Goal: Find contact information

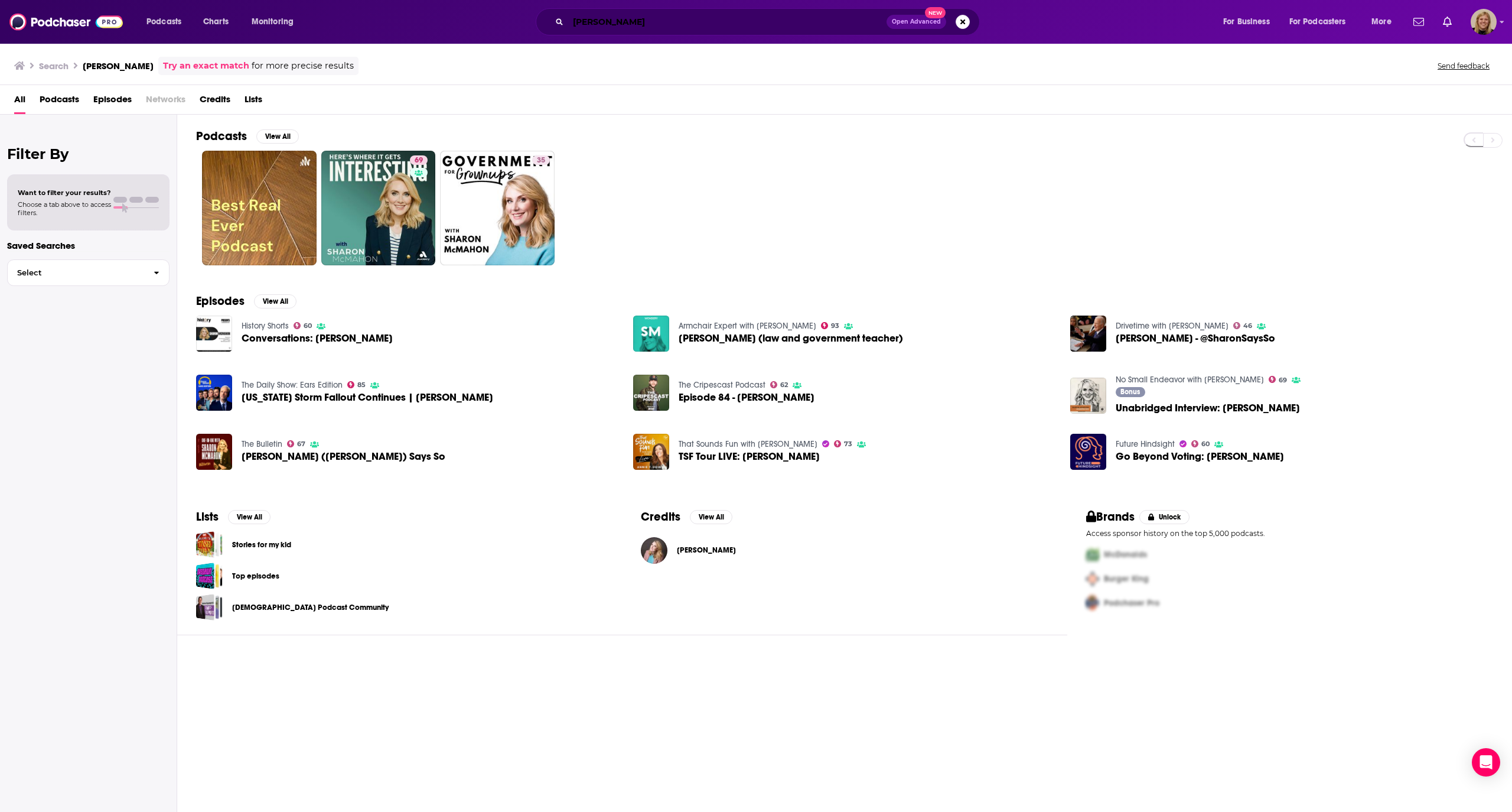
click at [636, 24] on input "[PERSON_NAME]" at bounding box center [727, 22] width 319 height 19
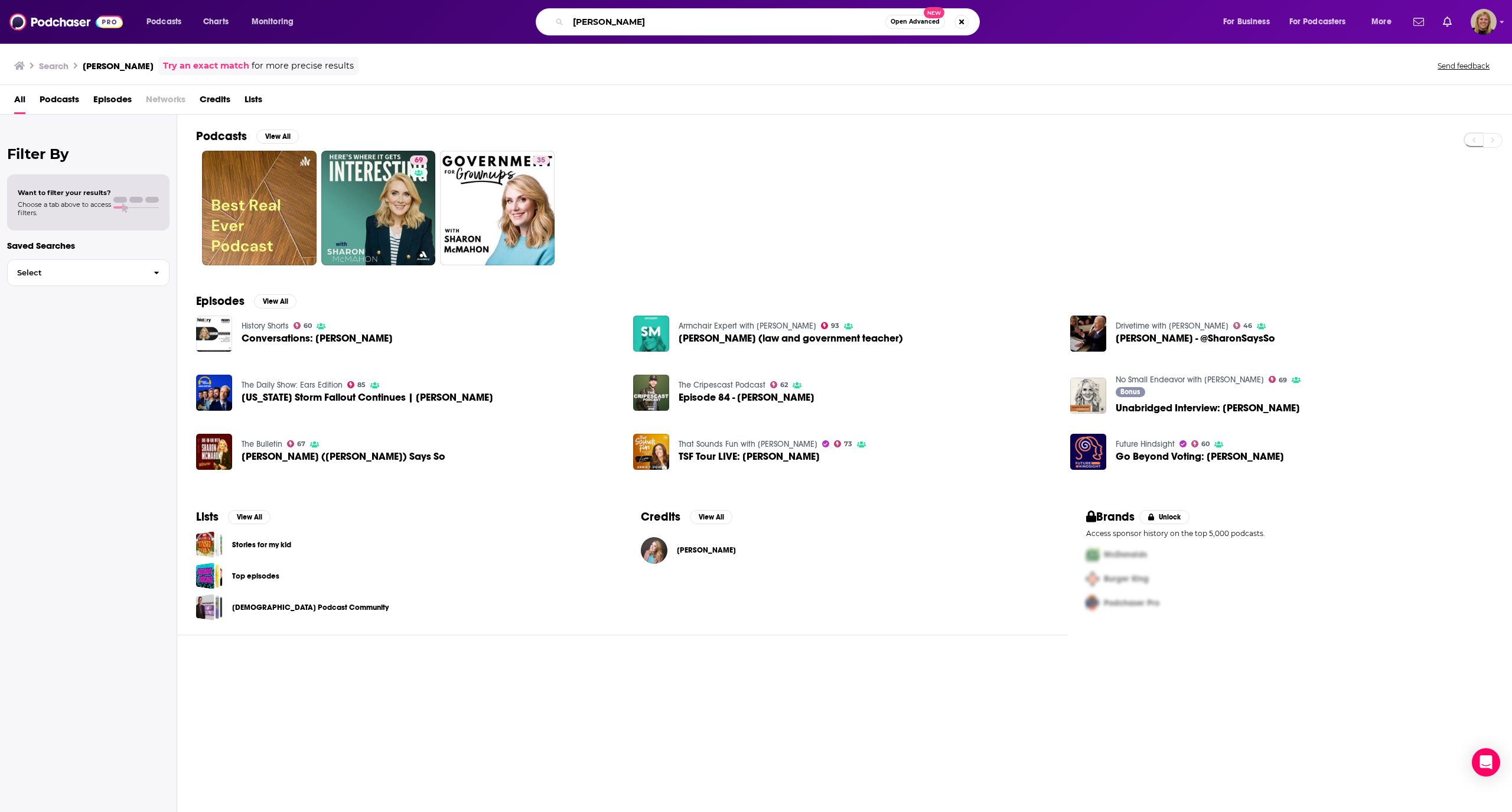
click at [636, 25] on input "[PERSON_NAME]" at bounding box center [726, 22] width 317 height 19
click at [634, 27] on input "[PERSON_NAME]" at bounding box center [726, 22] width 317 height 19
type input "unhurried living"
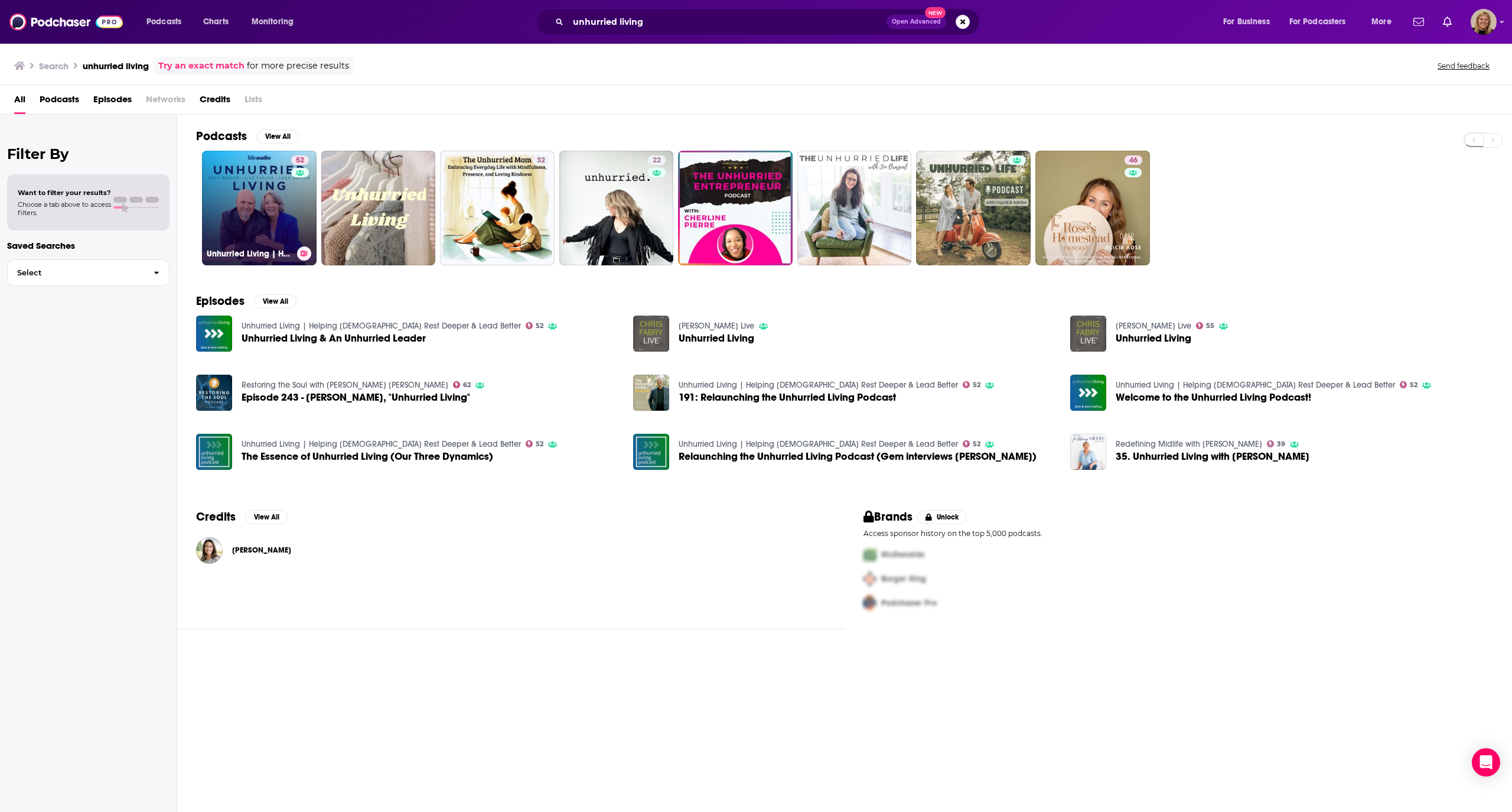
click at [258, 201] on link "52 Unhurried Living | Helping [DEMOGRAPHIC_DATA] Rest Deeper & Lead Better" at bounding box center [259, 208] width 115 height 115
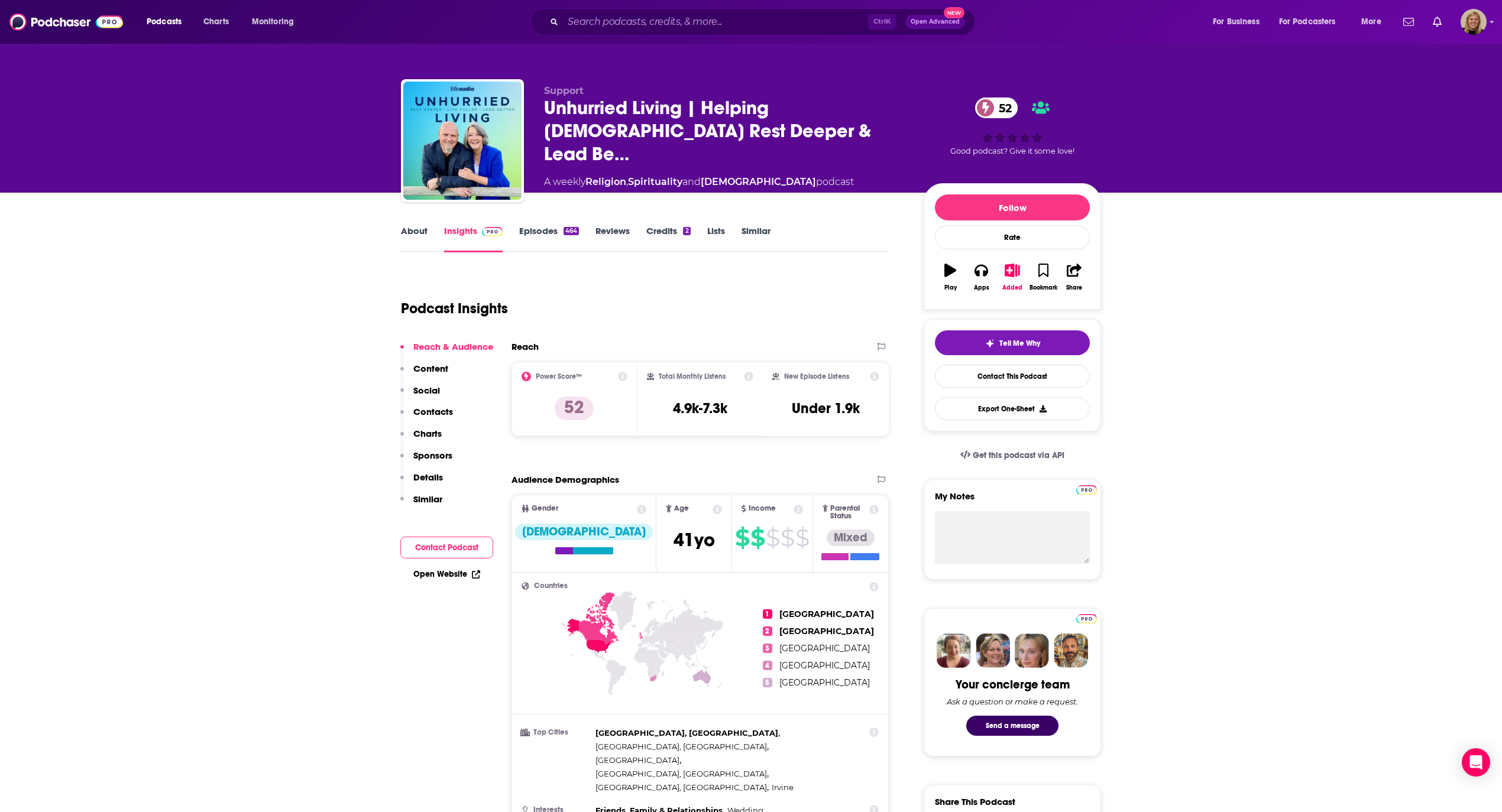
click at [418, 233] on link "About" at bounding box center [415, 238] width 27 height 27
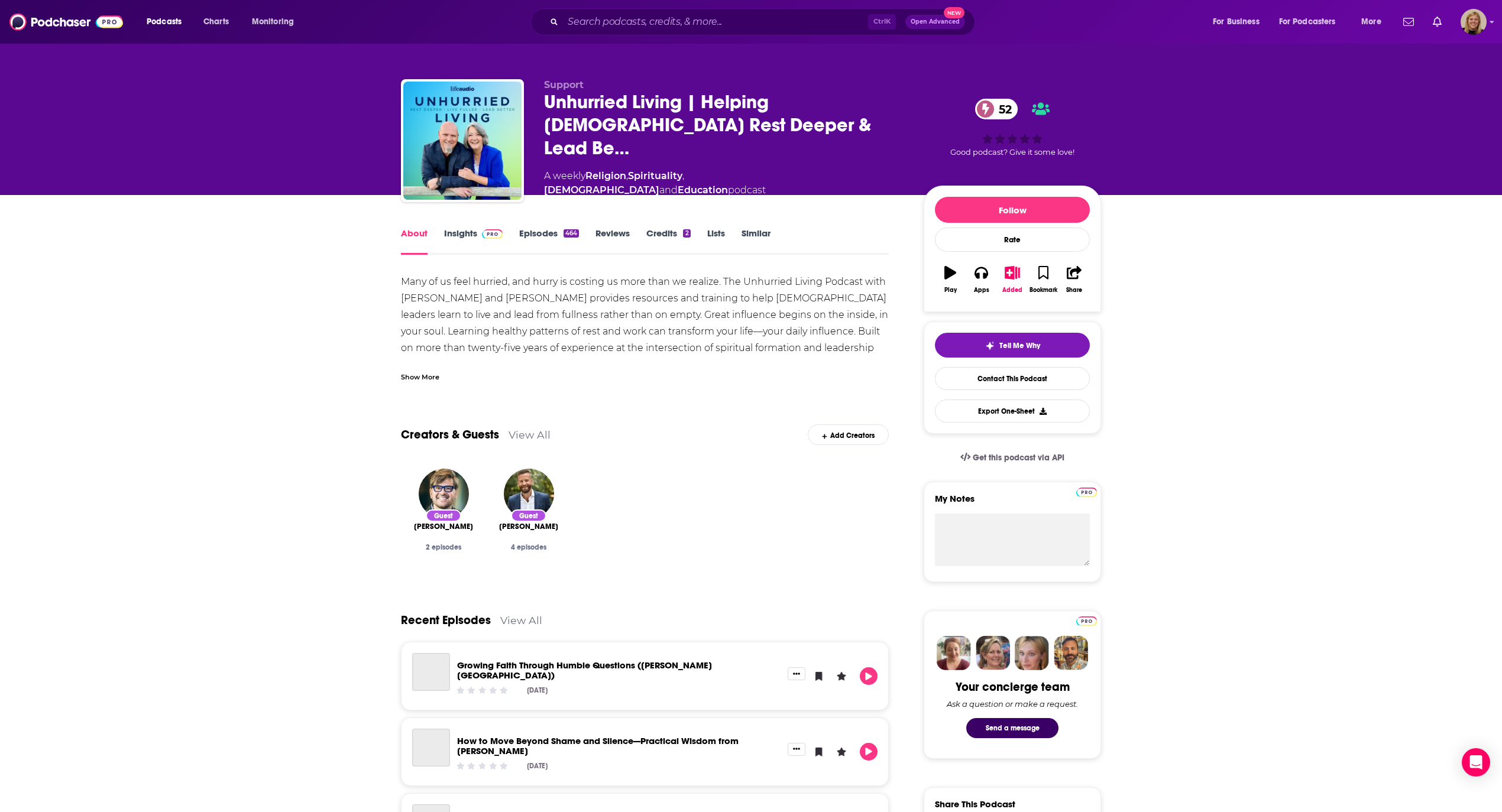
click at [423, 373] on div "Show More" at bounding box center [421, 376] width 38 height 11
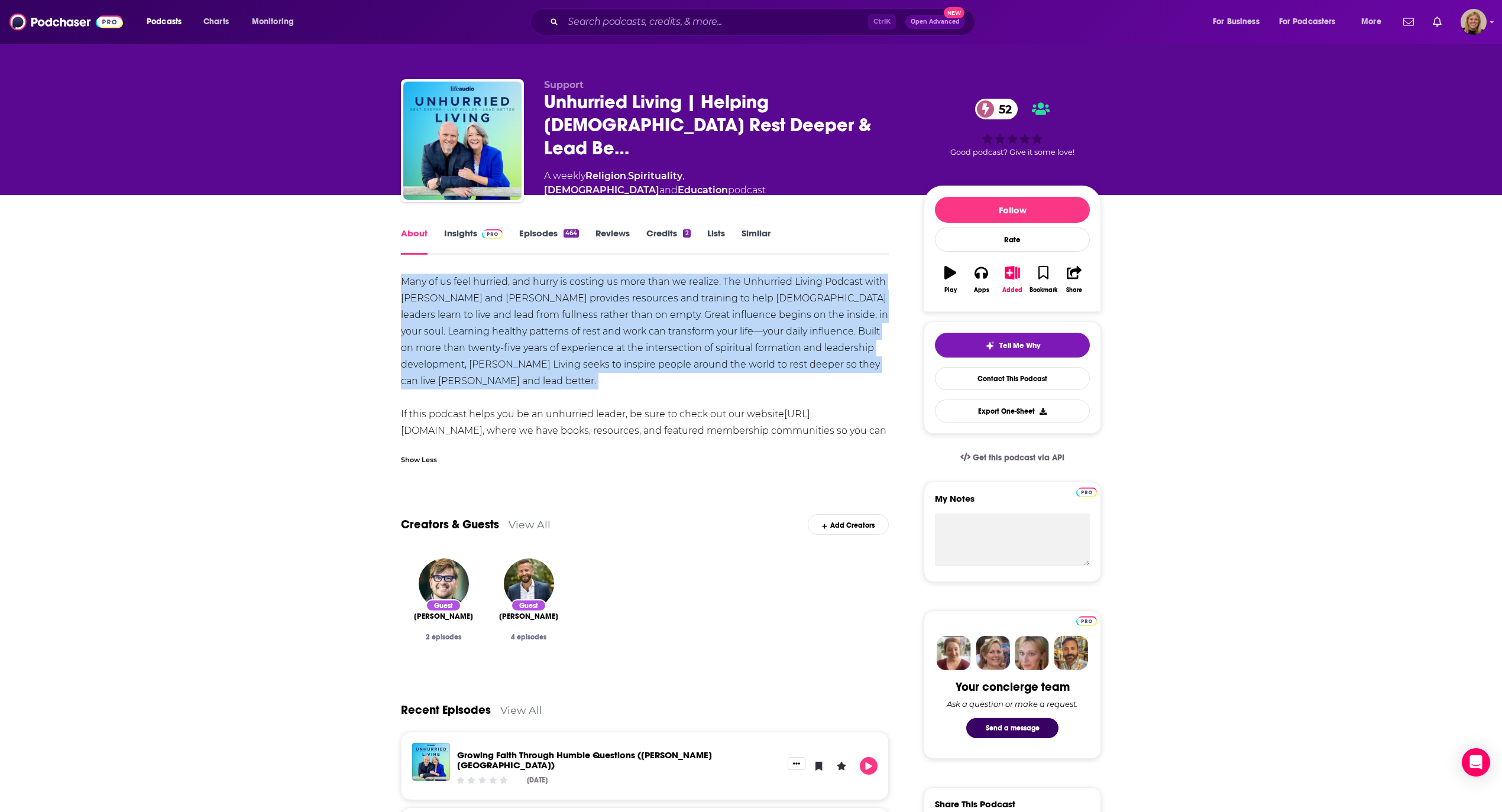
drag, startPoint x: 378, startPoint y: 272, endPoint x: 864, endPoint y: 376, distance: 497.0
copy div "Many of us feel hurried, and hurry is costing us more than we realize. The Unhu…"
click at [473, 228] on link "Insights" at bounding box center [473, 241] width 58 height 27
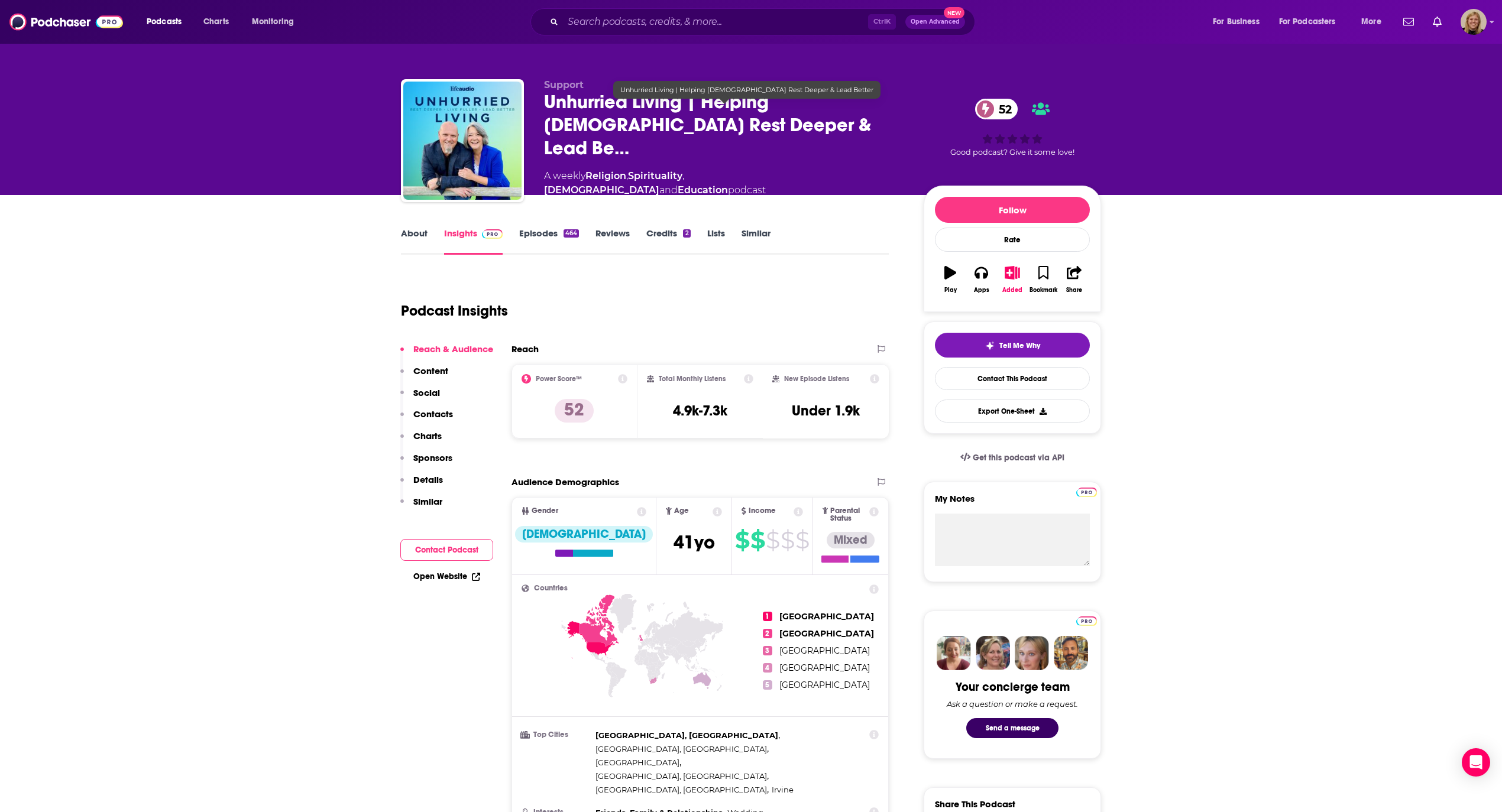
click at [685, 136] on span "Unhurried Living | Helping [DEMOGRAPHIC_DATA] Rest Deeper & Lead Be…" at bounding box center [724, 124] width 361 height 69
drag, startPoint x: 705, startPoint y: 112, endPoint x: 713, endPoint y: 143, distance: 32.0
click at [713, 143] on span "Unhurried Living | Helping [DEMOGRAPHIC_DATA] Rest Deeper & Lead Be…" at bounding box center [724, 124] width 361 height 69
copy h2 "Helping [DEMOGRAPHIC_DATA] Rest Deeper & Lead Be…"
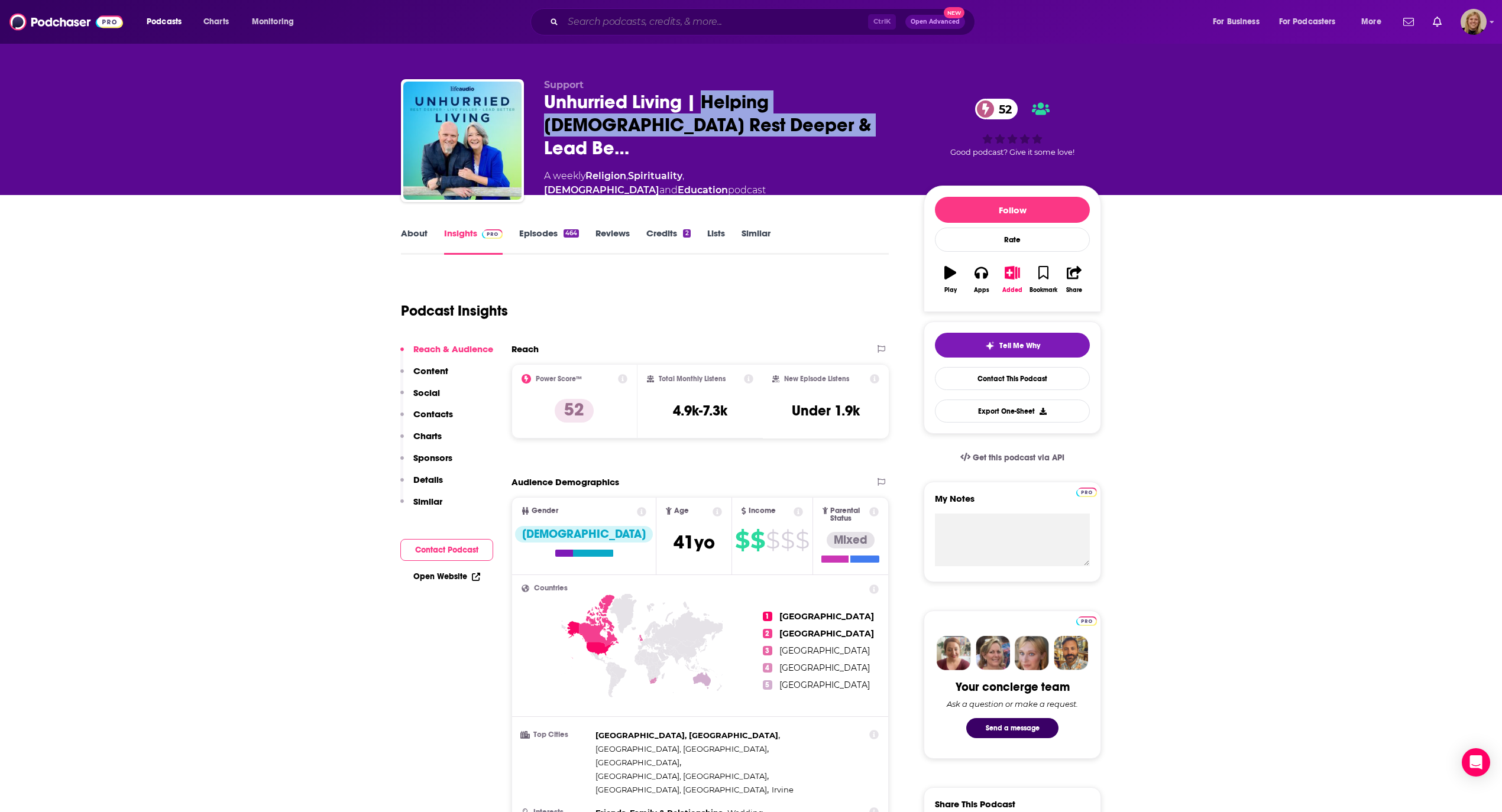
click at [645, 27] on input "Search podcasts, credits, & more..." at bounding box center [716, 22] width 306 height 19
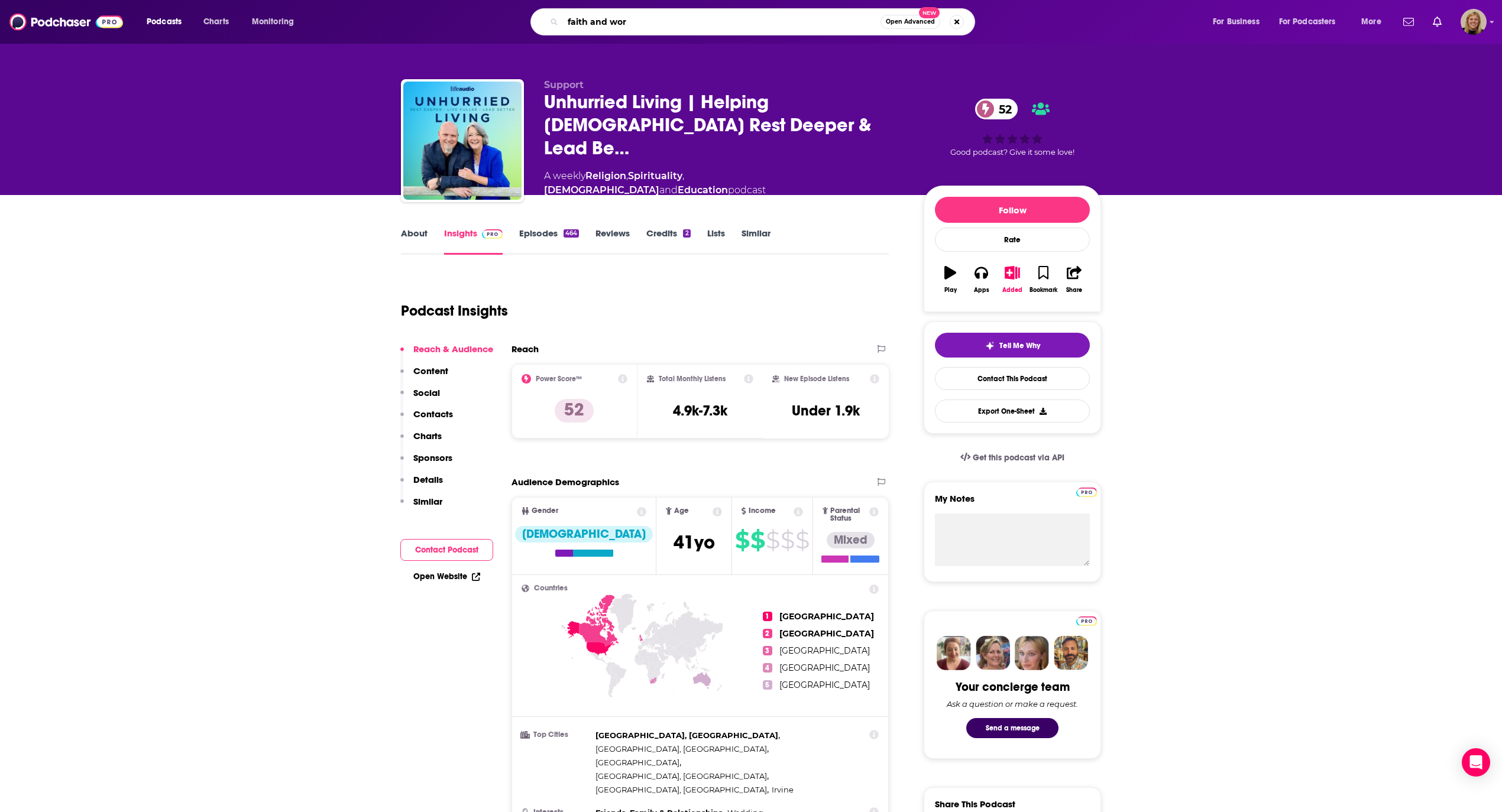
type input "faith and work"
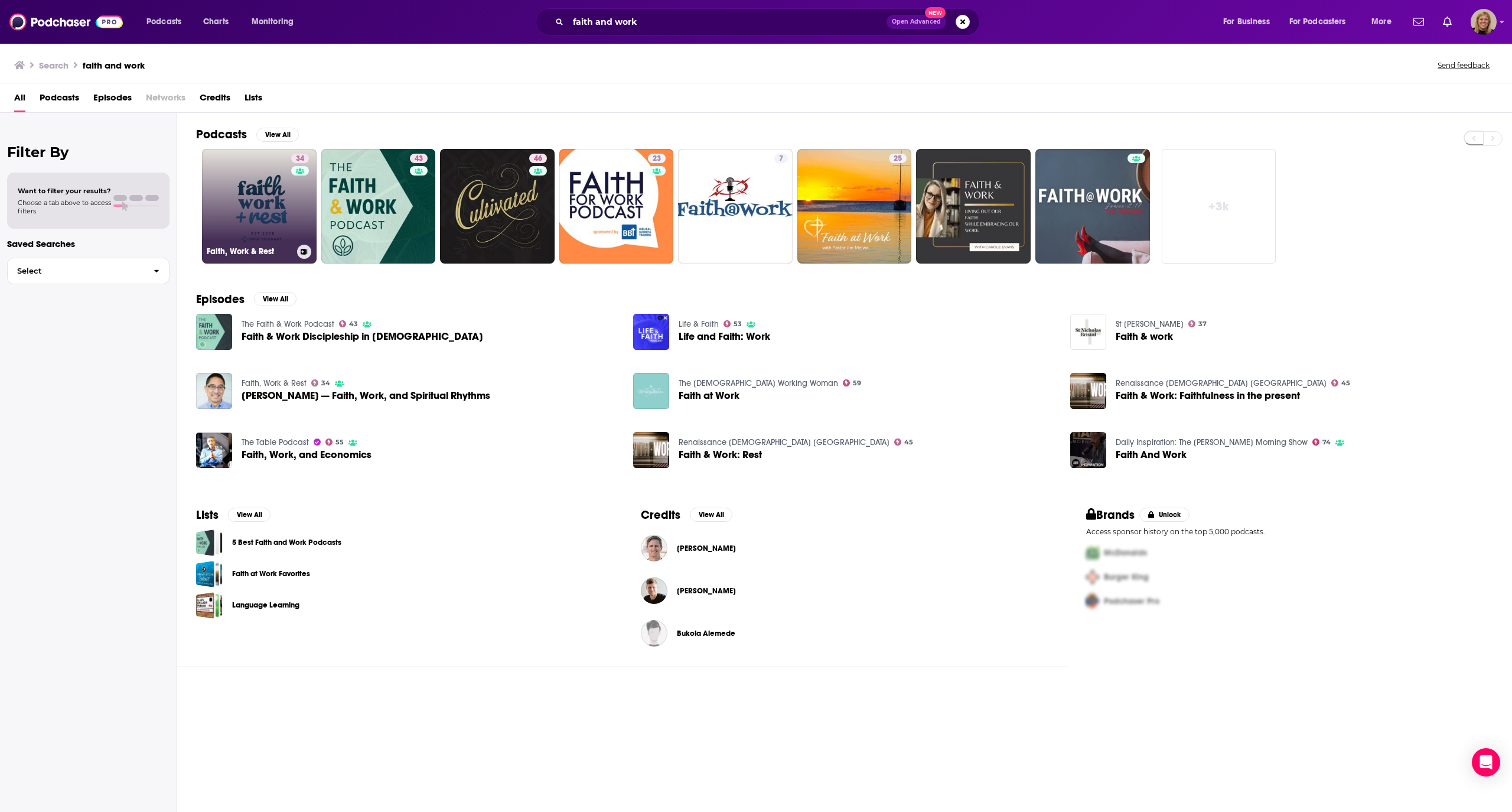
click at [265, 214] on link "34 Faith, Work & Rest" at bounding box center [259, 207] width 115 height 115
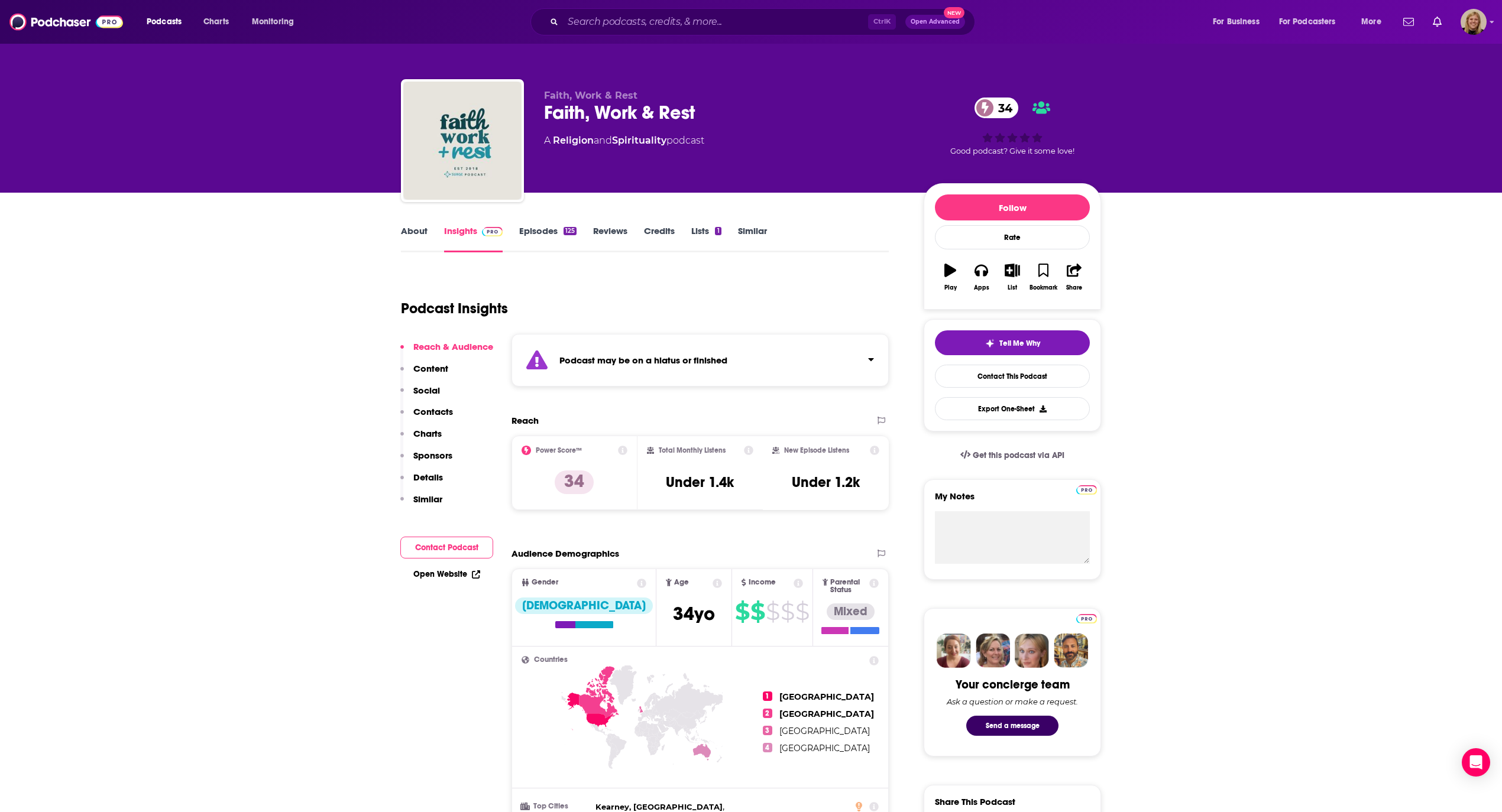
click at [593, 362] on strong "Podcast may be on a hiatus or finished" at bounding box center [643, 360] width 168 height 11
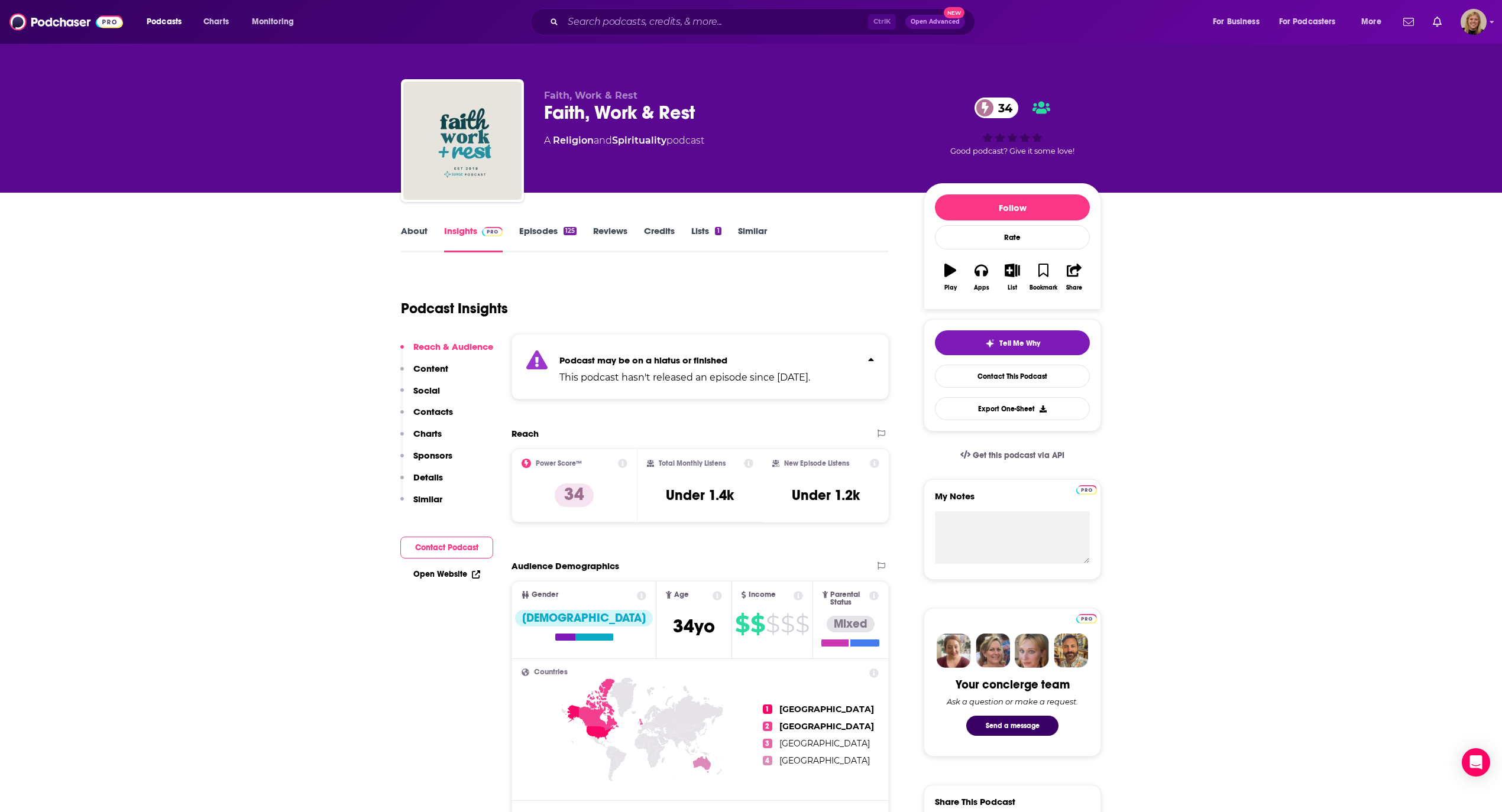
click at [421, 233] on link "About" at bounding box center [415, 238] width 27 height 27
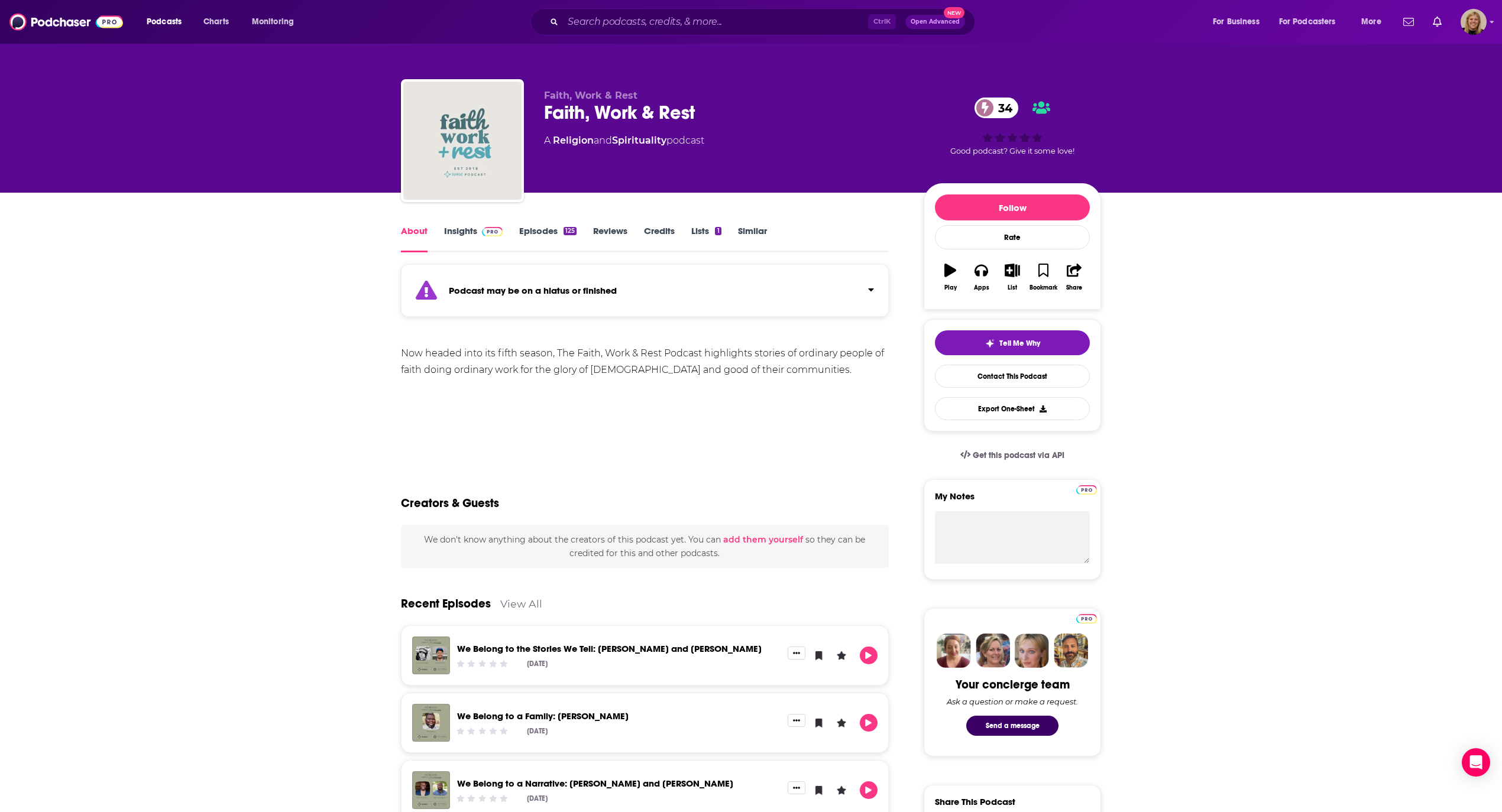
click at [469, 122] on img "Faith, Work & Rest" at bounding box center [462, 140] width 118 height 118
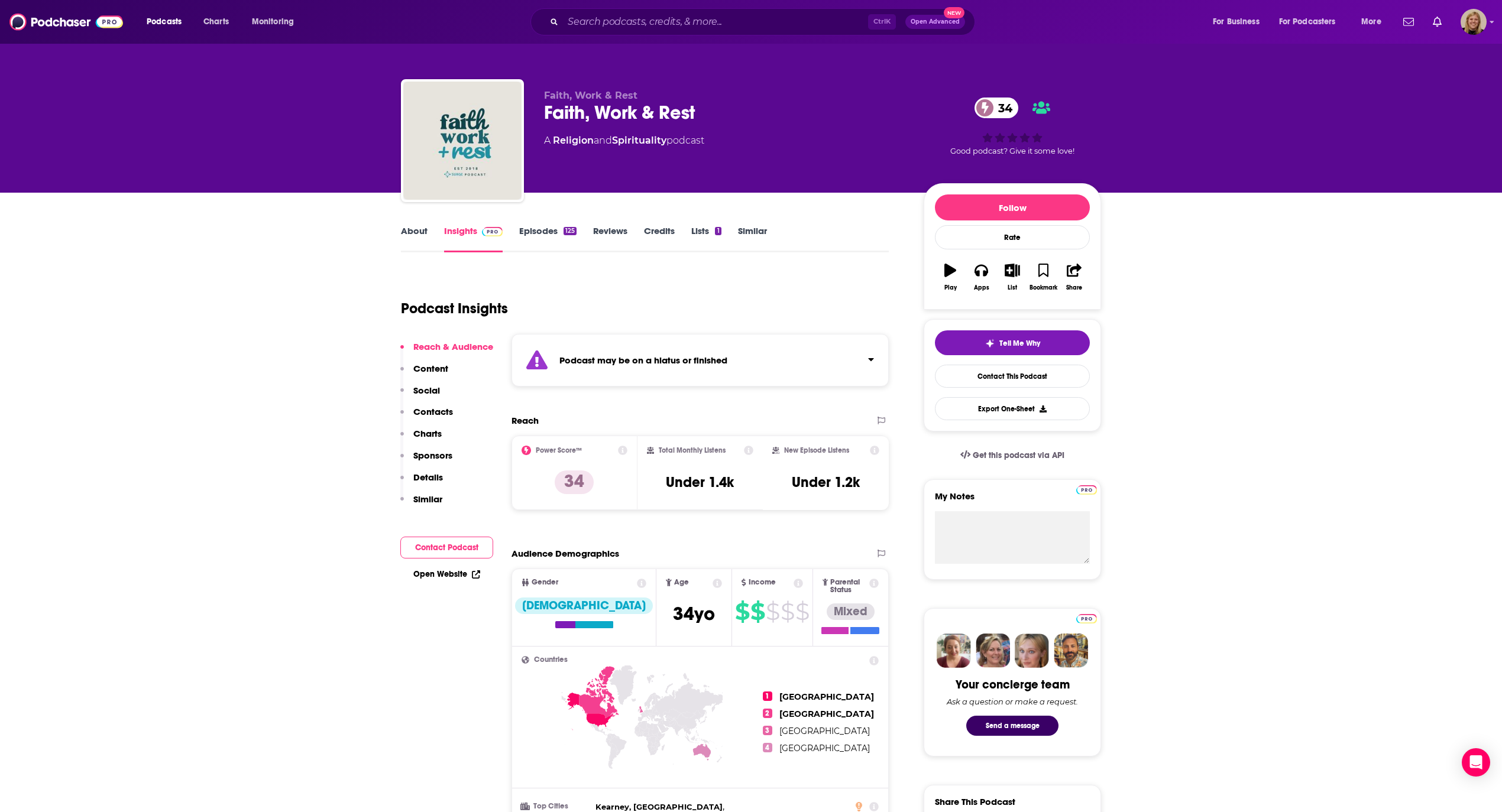
click at [731, 356] on div "Podcast may be on a hiatus or finished" at bounding box center [700, 360] width 377 height 53
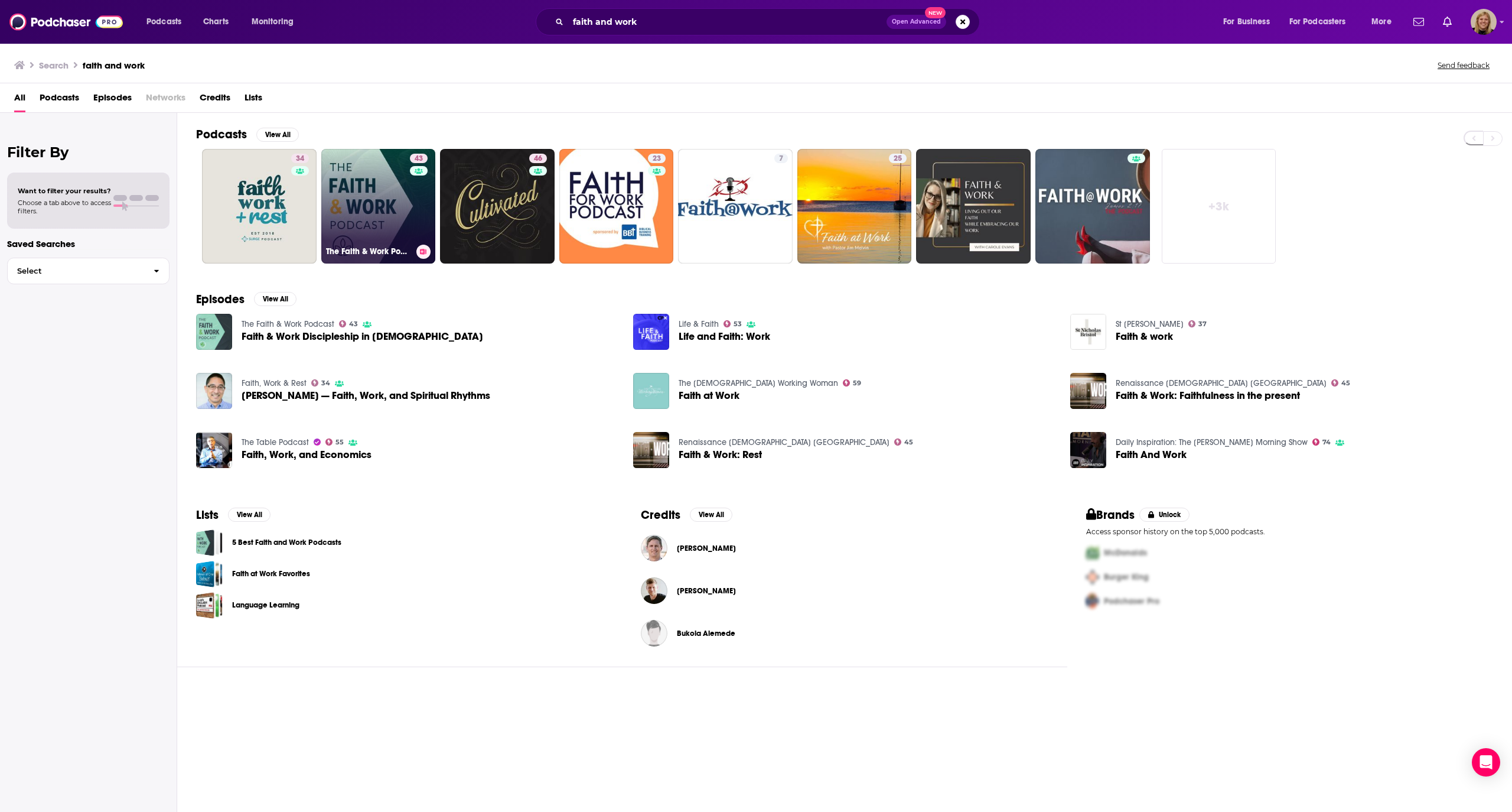
click at [348, 203] on link "43 The Faith & Work Podcast" at bounding box center [379, 207] width 115 height 115
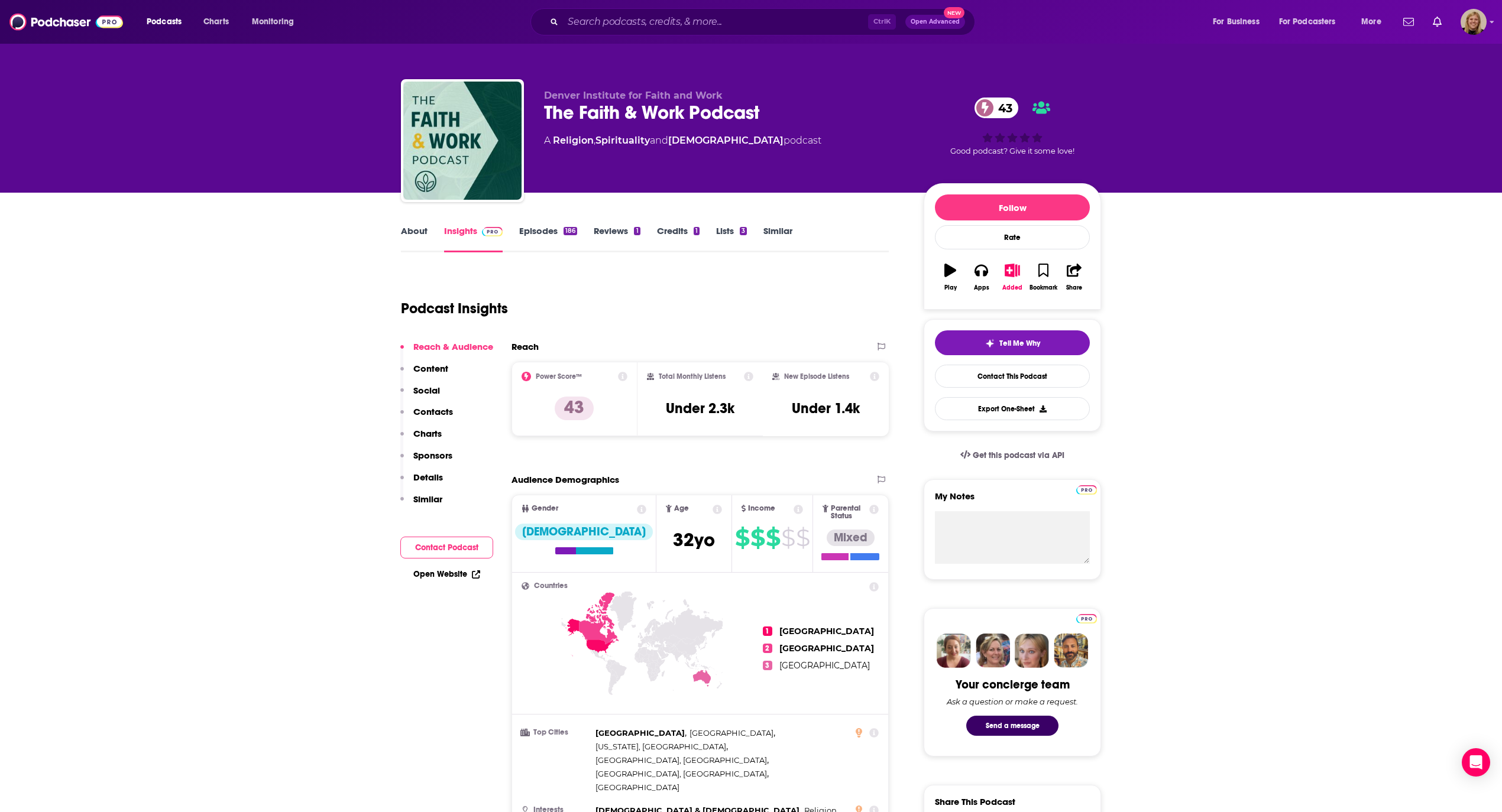
click at [412, 223] on div "About Insights Episodes 186 Reviews 1 Credits 1 Lists 3 Similar" at bounding box center [645, 237] width 488 height 29
click at [465, 552] on button "Contact Podcast" at bounding box center [446, 547] width 93 height 22
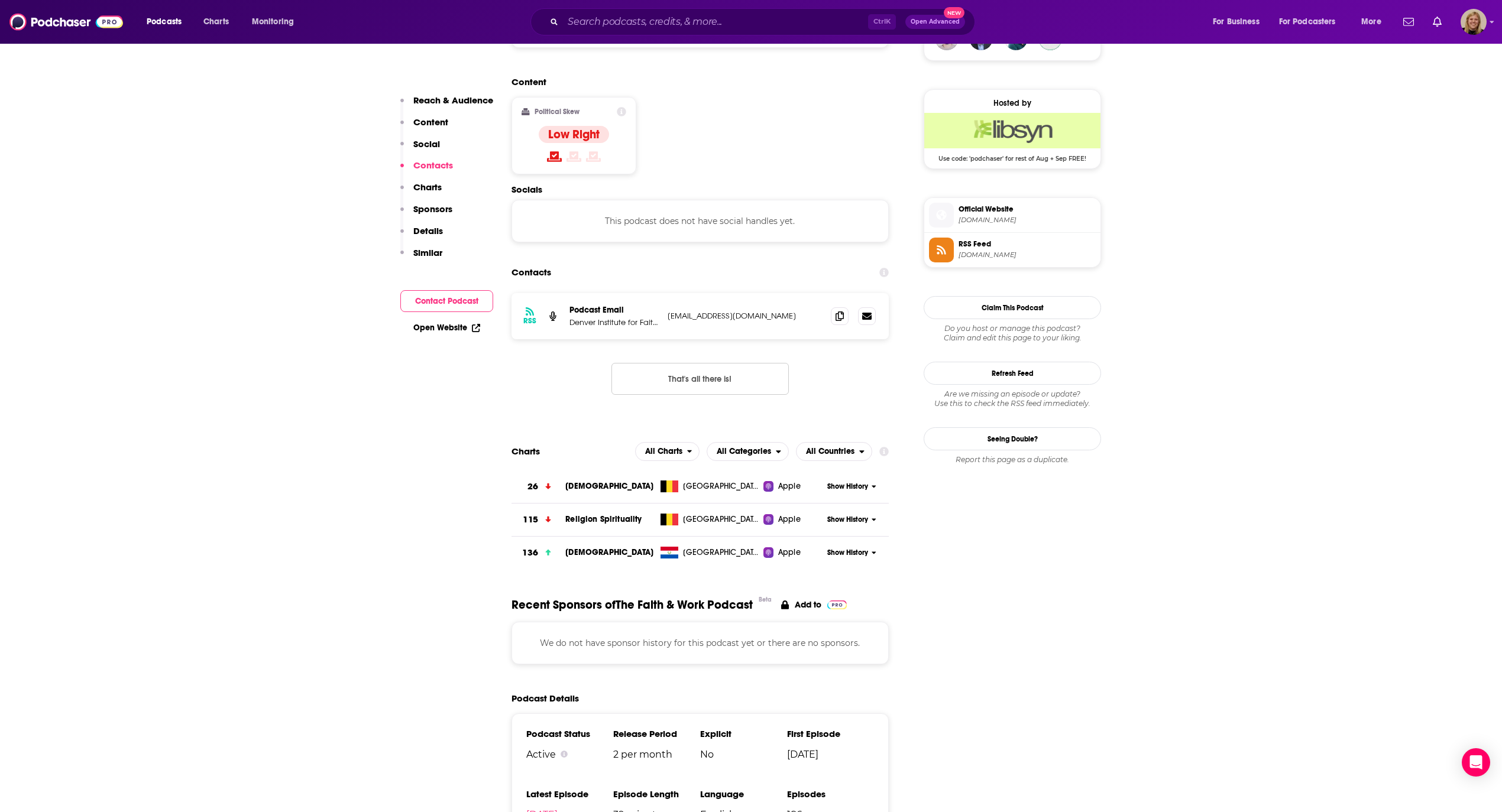
scroll to position [936, 0]
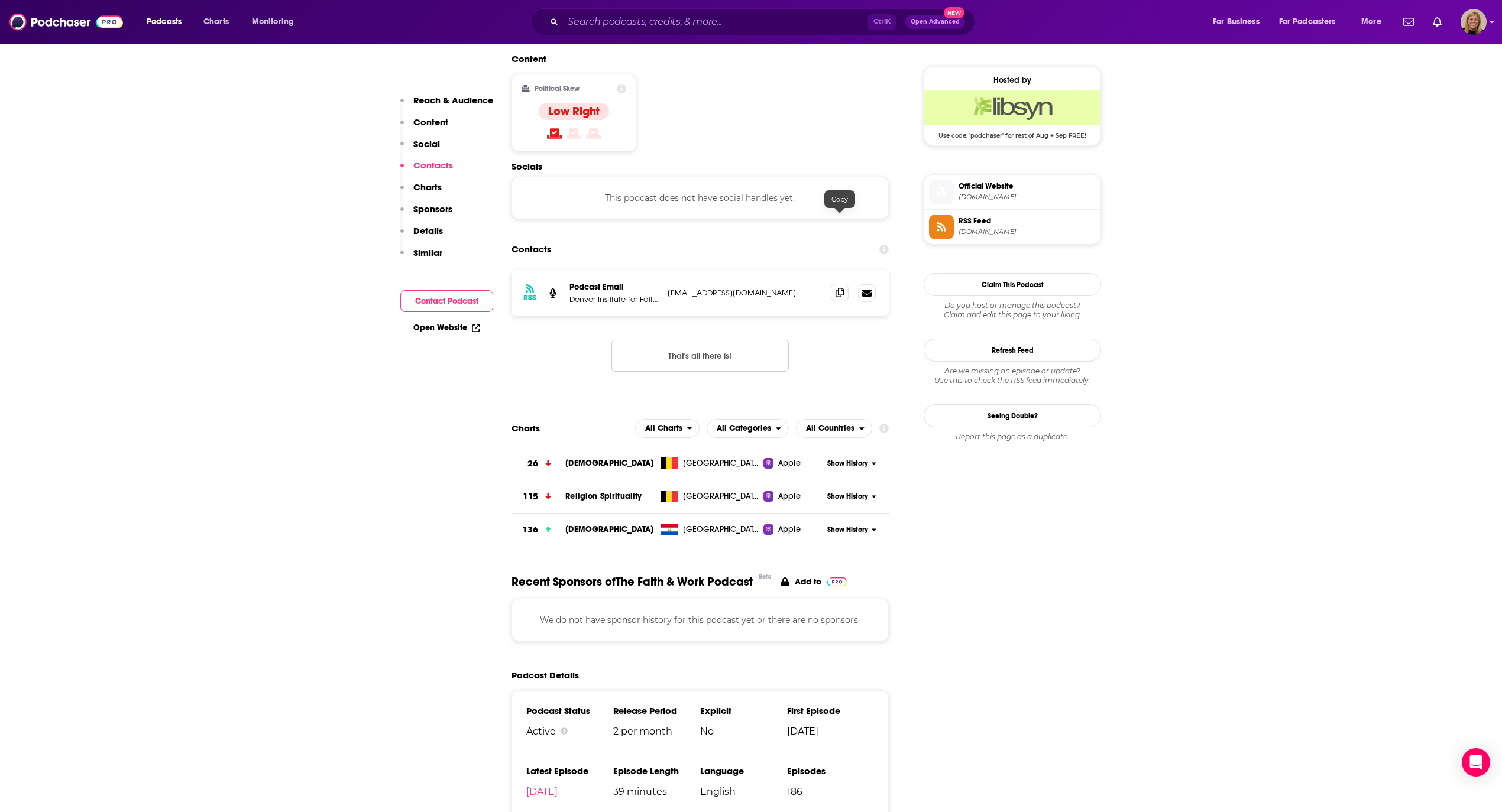
click at [838, 288] on icon at bounding box center [839, 293] width 9 height 10
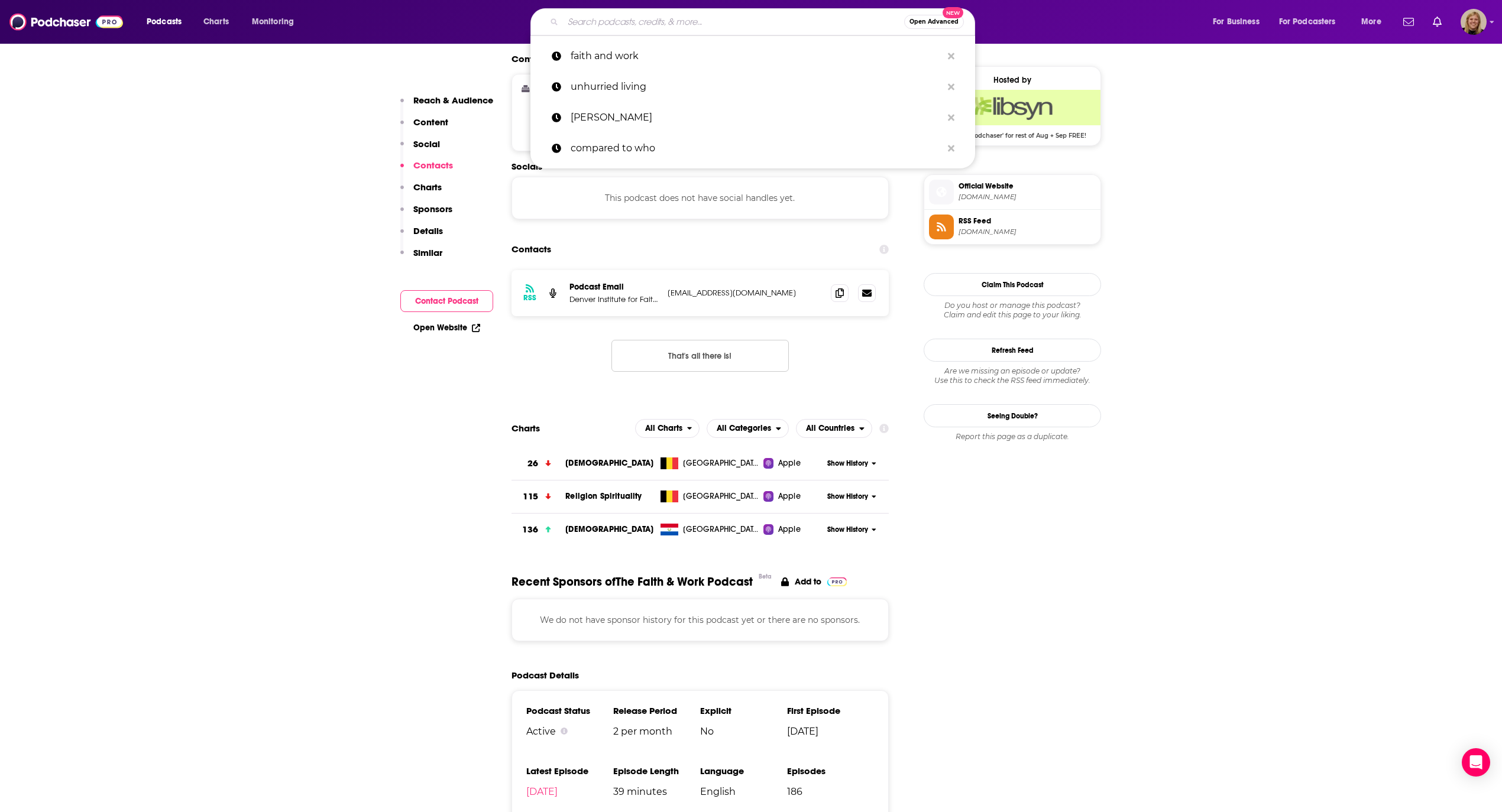
click at [639, 24] on input "Search podcasts, credits, & more..." at bounding box center [734, 22] width 341 height 19
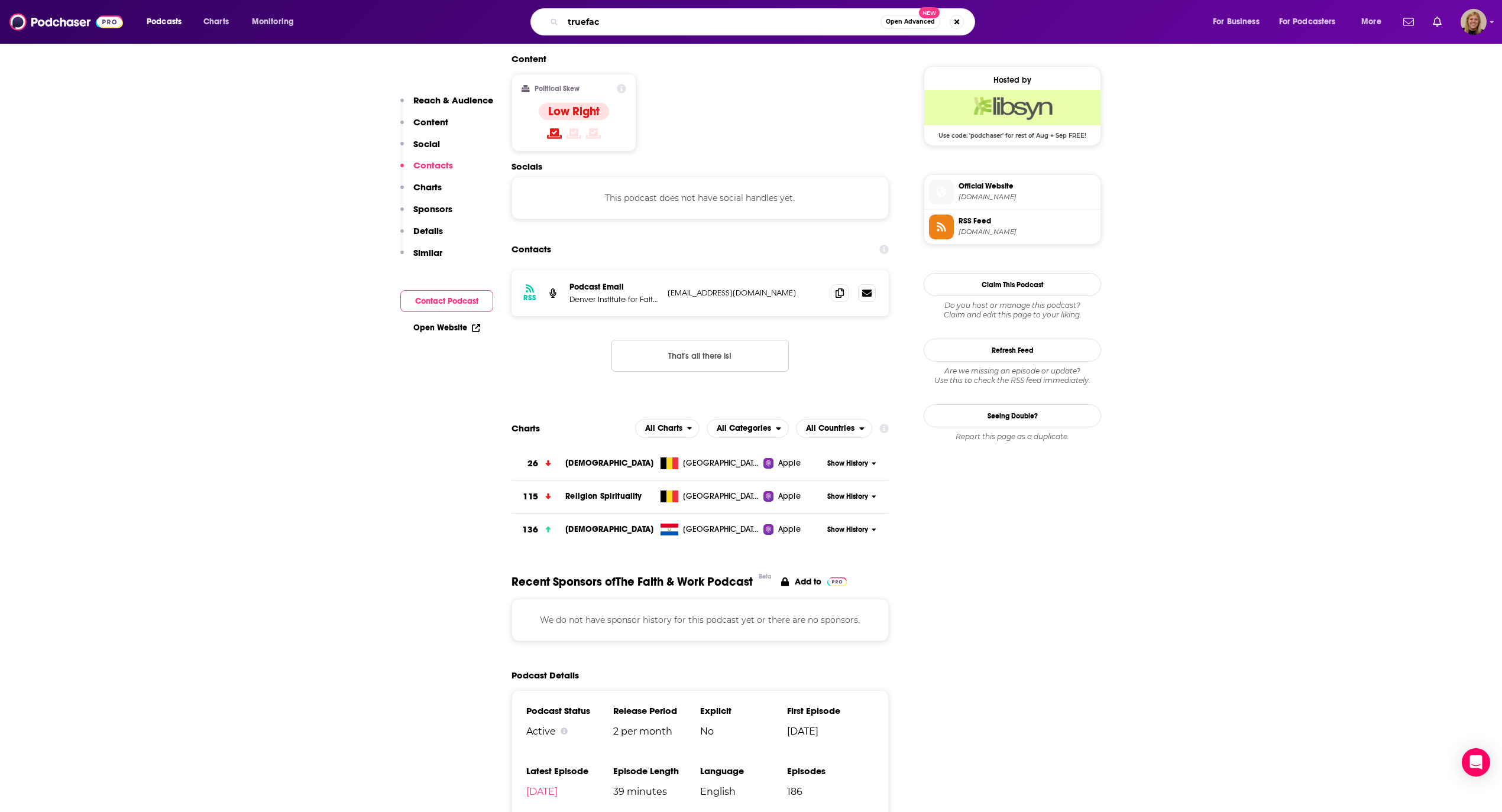
type input "trueface"
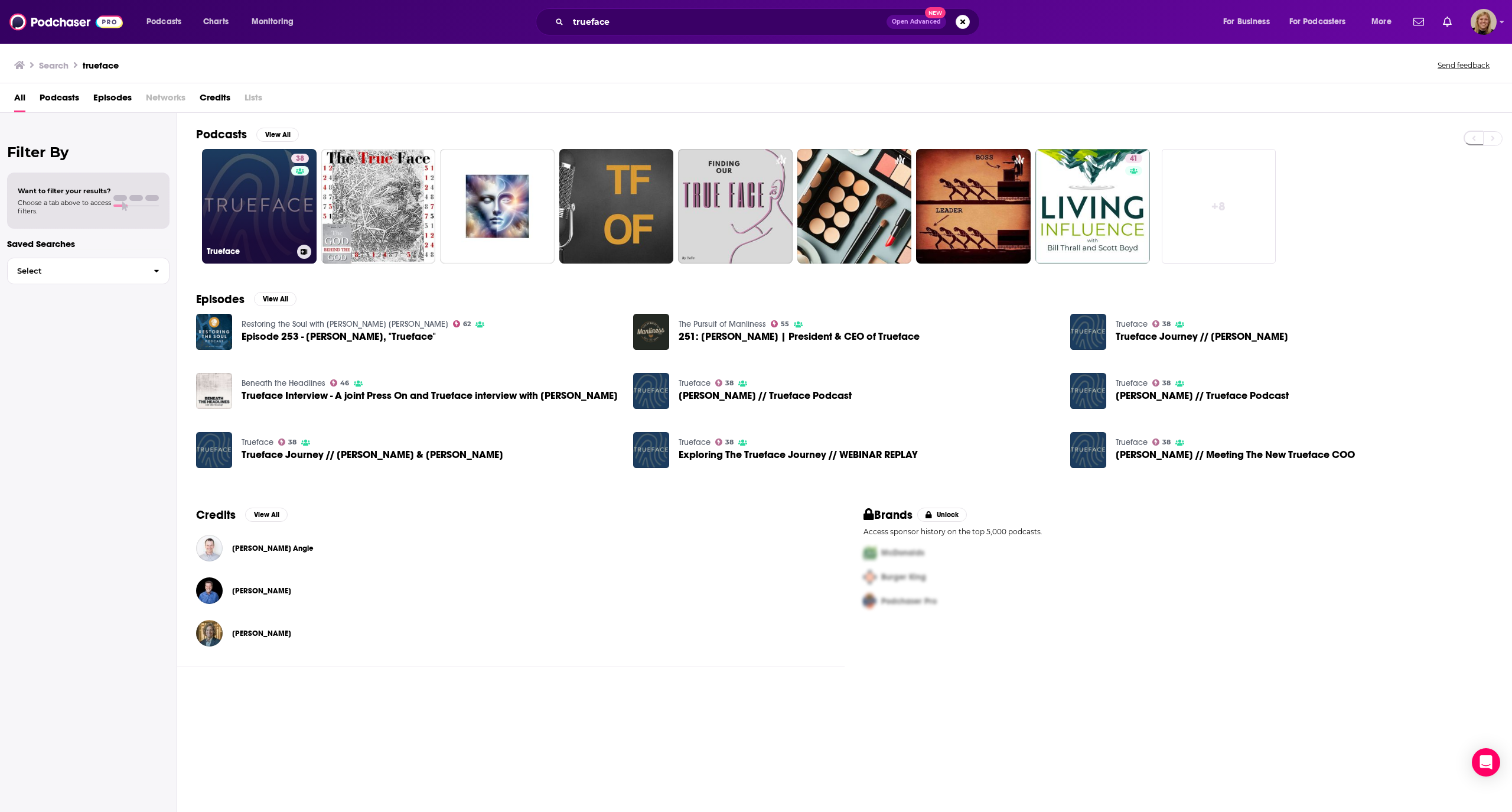
click at [240, 202] on link "38 Trueface" at bounding box center [259, 207] width 115 height 115
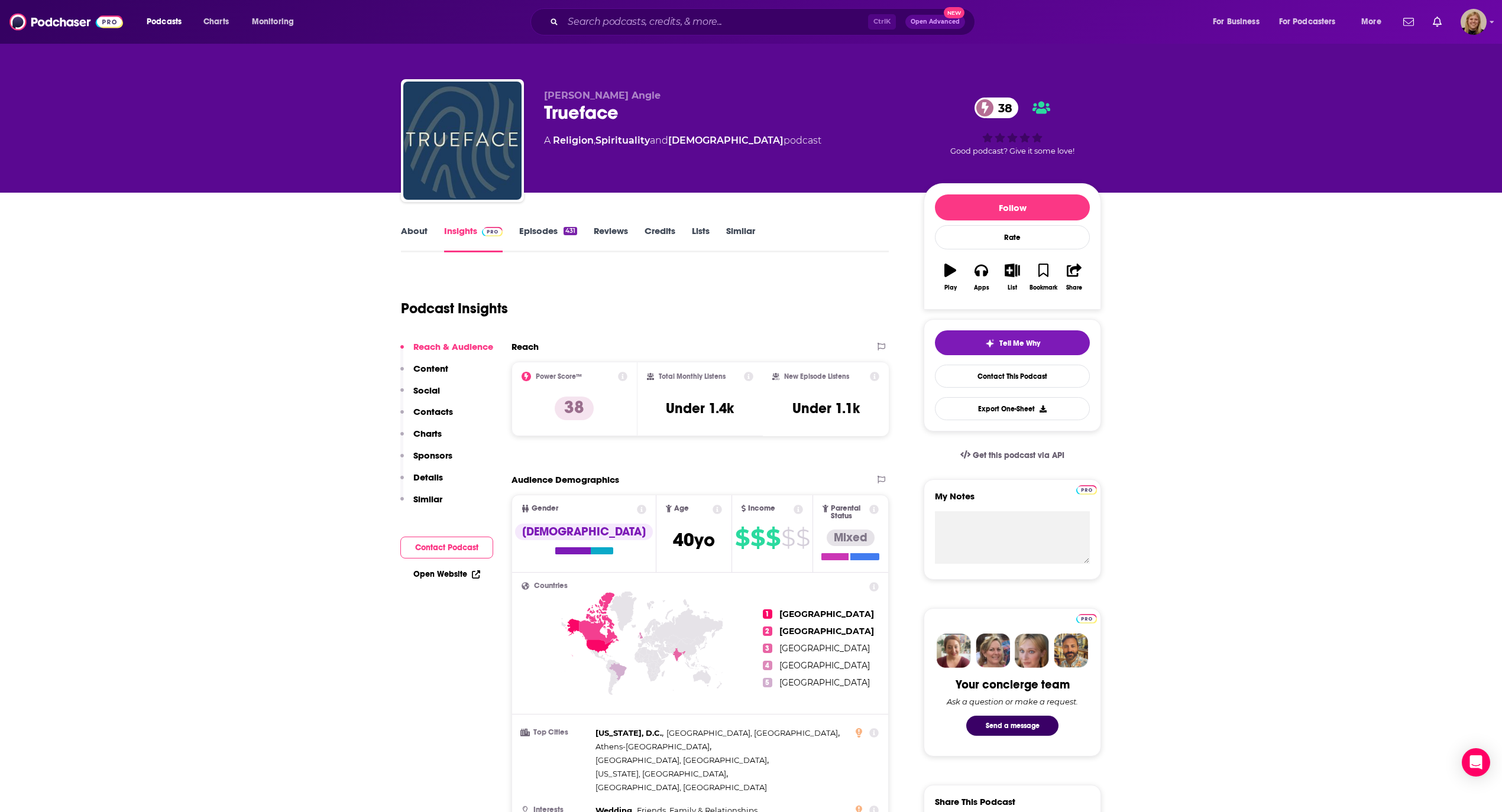
click at [460, 541] on button "Contact Podcast" at bounding box center [446, 547] width 93 height 22
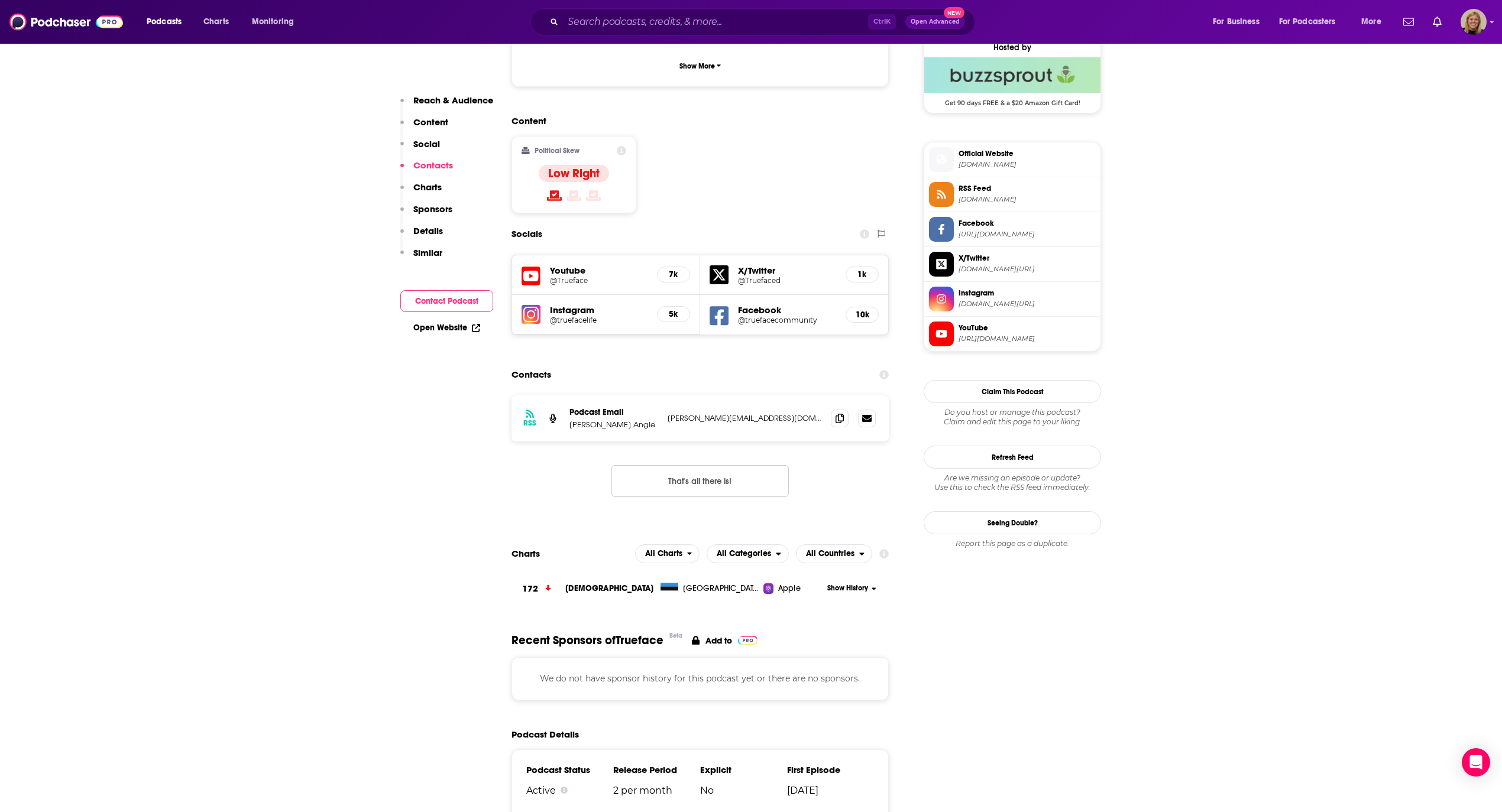
scroll to position [1013, 0]
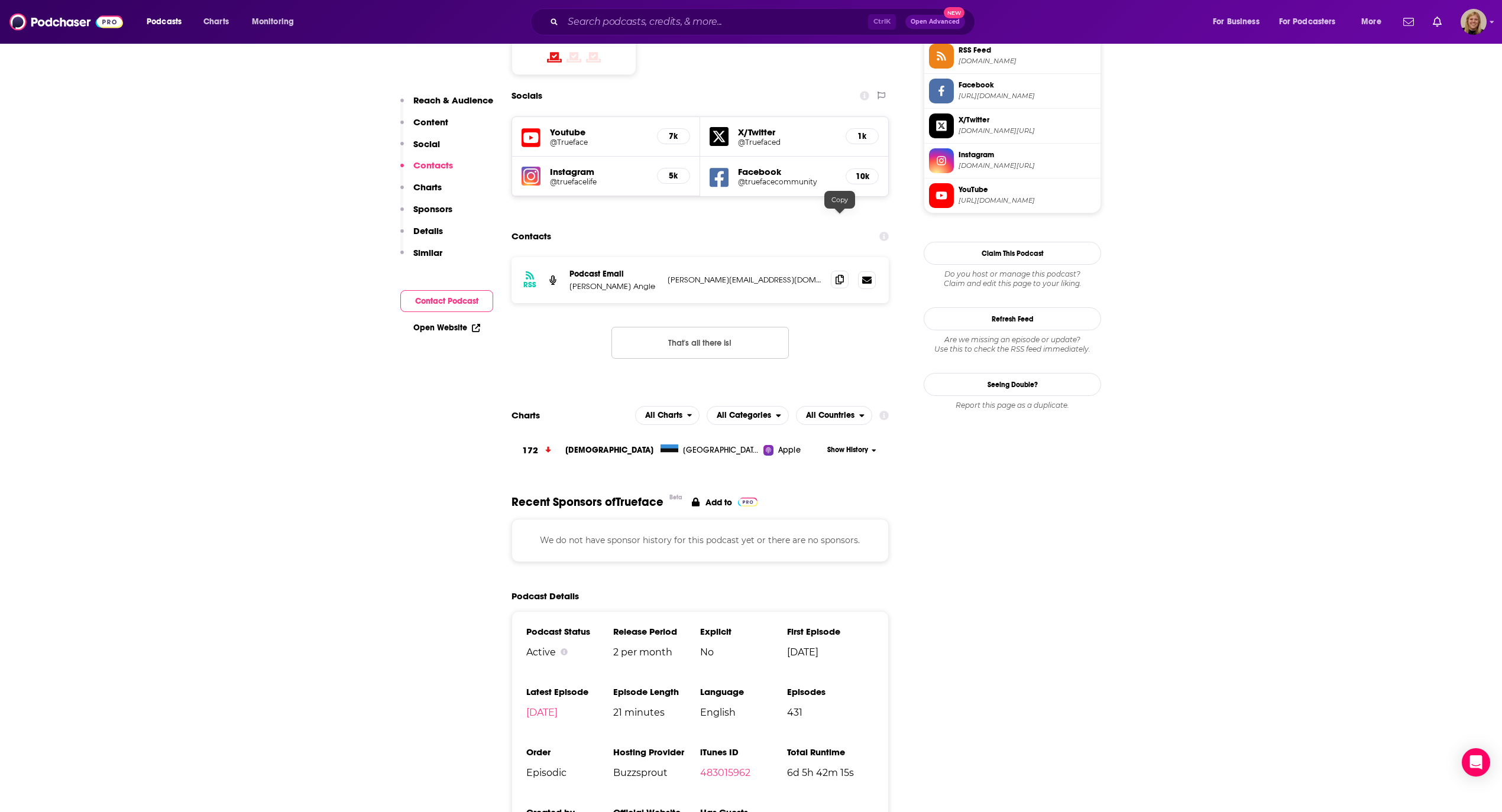
click at [836, 275] on icon at bounding box center [839, 280] width 9 height 10
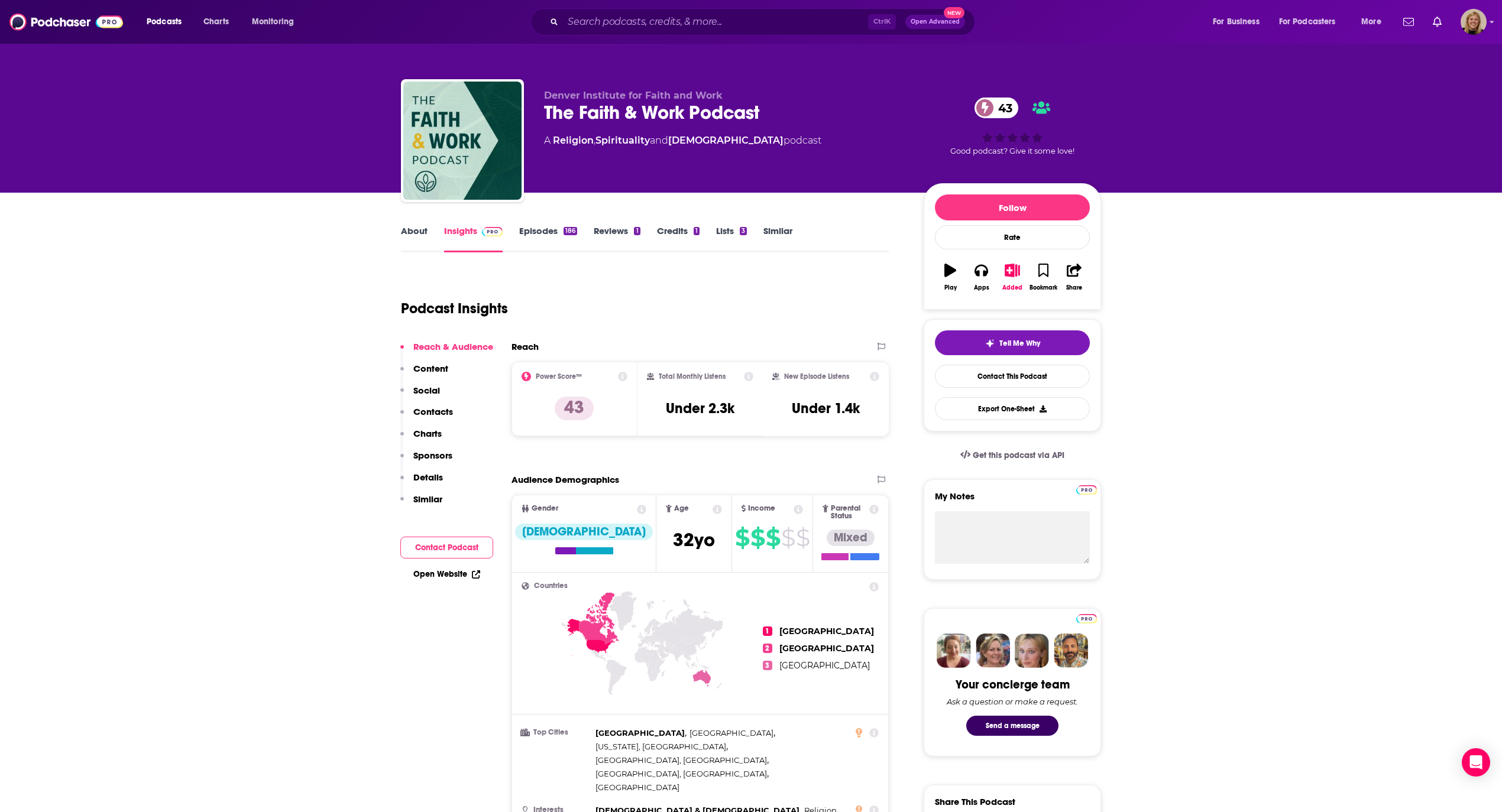
click at [440, 545] on button "Contact Podcast" at bounding box center [446, 547] width 93 height 22
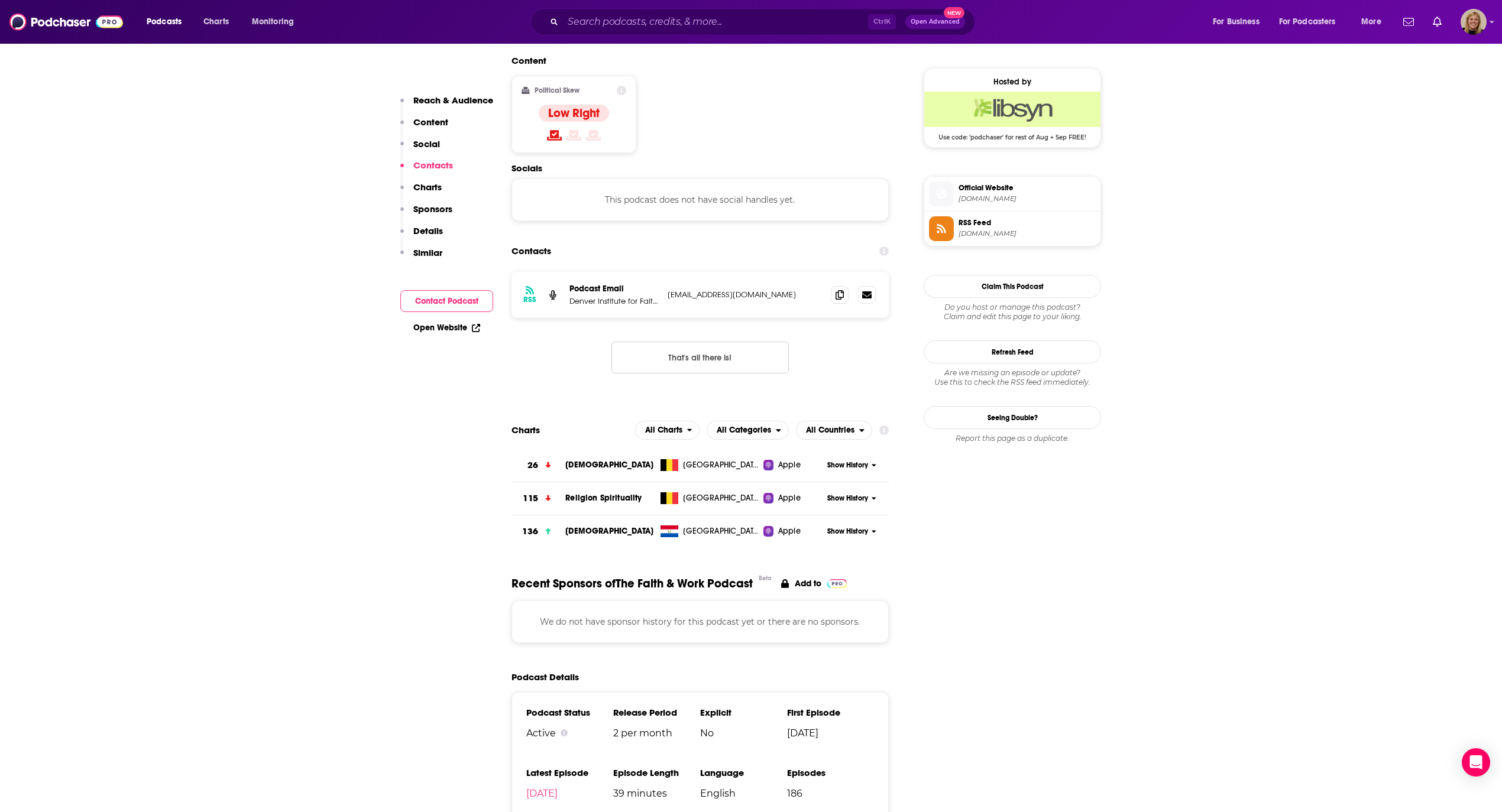
scroll to position [936, 0]
click at [840, 288] on icon at bounding box center [839, 293] width 9 height 10
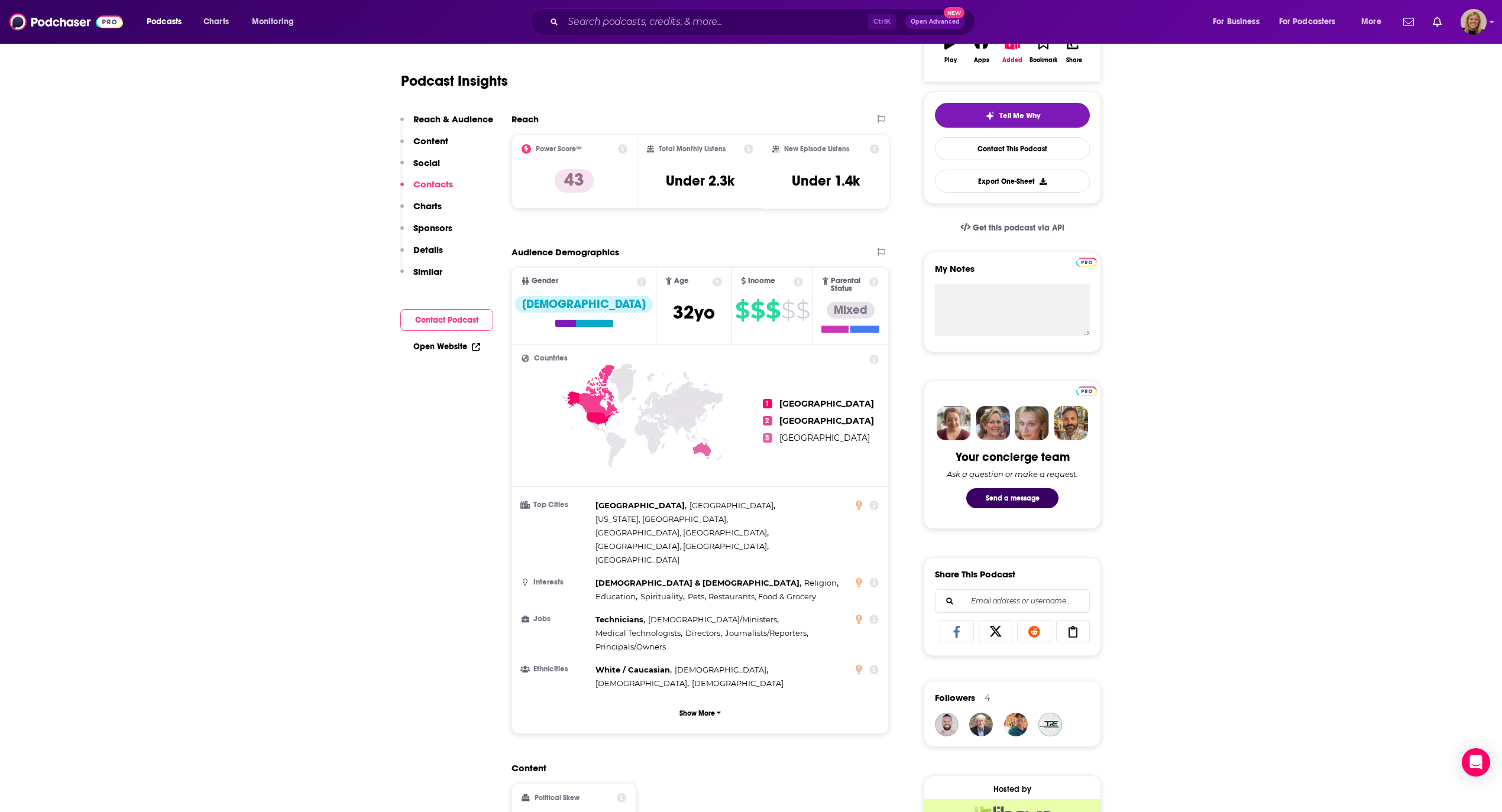
scroll to position [0, 0]
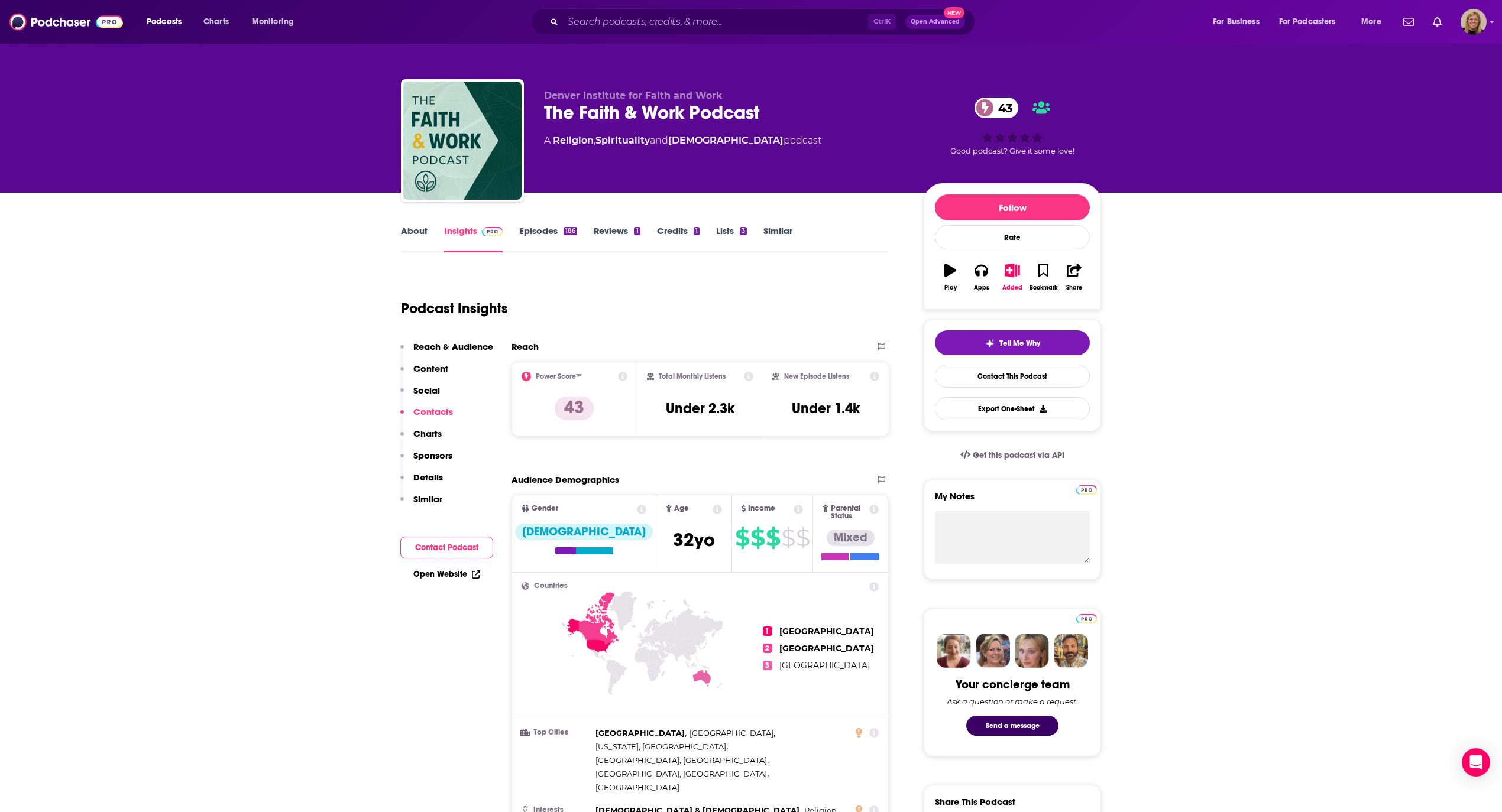
click at [407, 232] on link "About" at bounding box center [415, 238] width 27 height 27
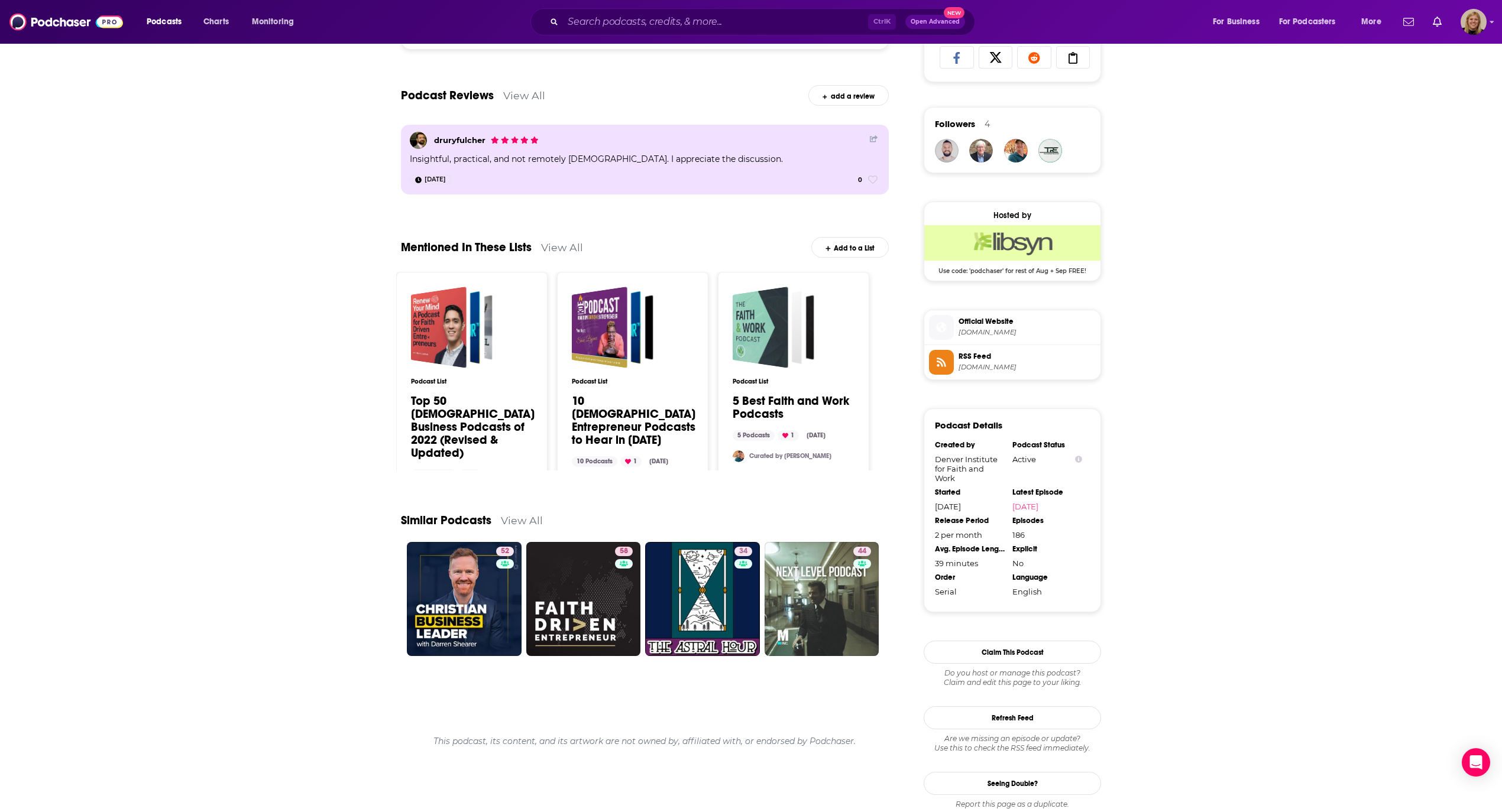
scroll to position [565, 0]
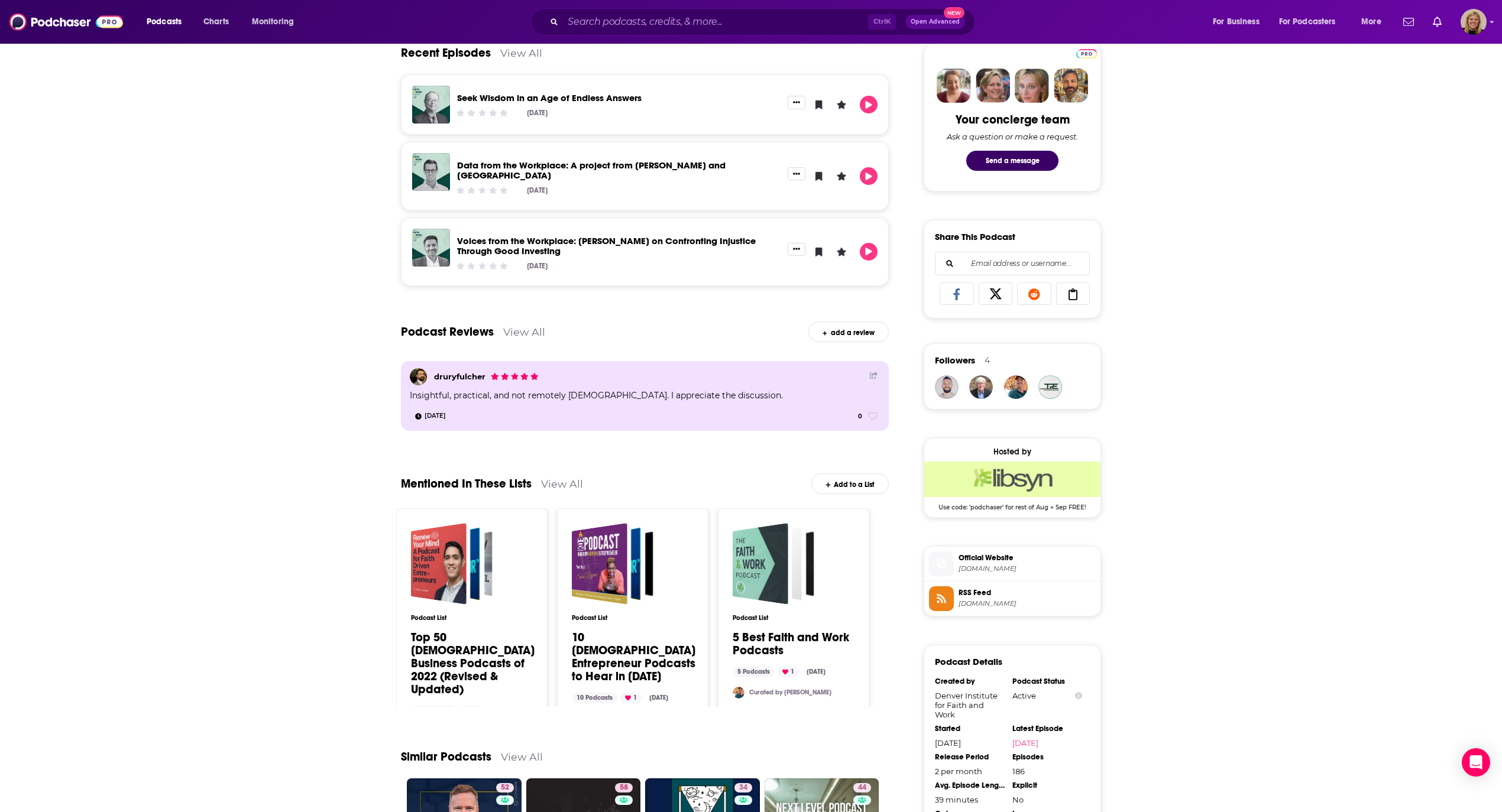
click at [663, 11] on div "Ctrl K Open Advanced New" at bounding box center [753, 22] width 444 height 27
click at [656, 26] on input "Search podcasts, credits, & more..." at bounding box center [716, 22] width 306 height 19
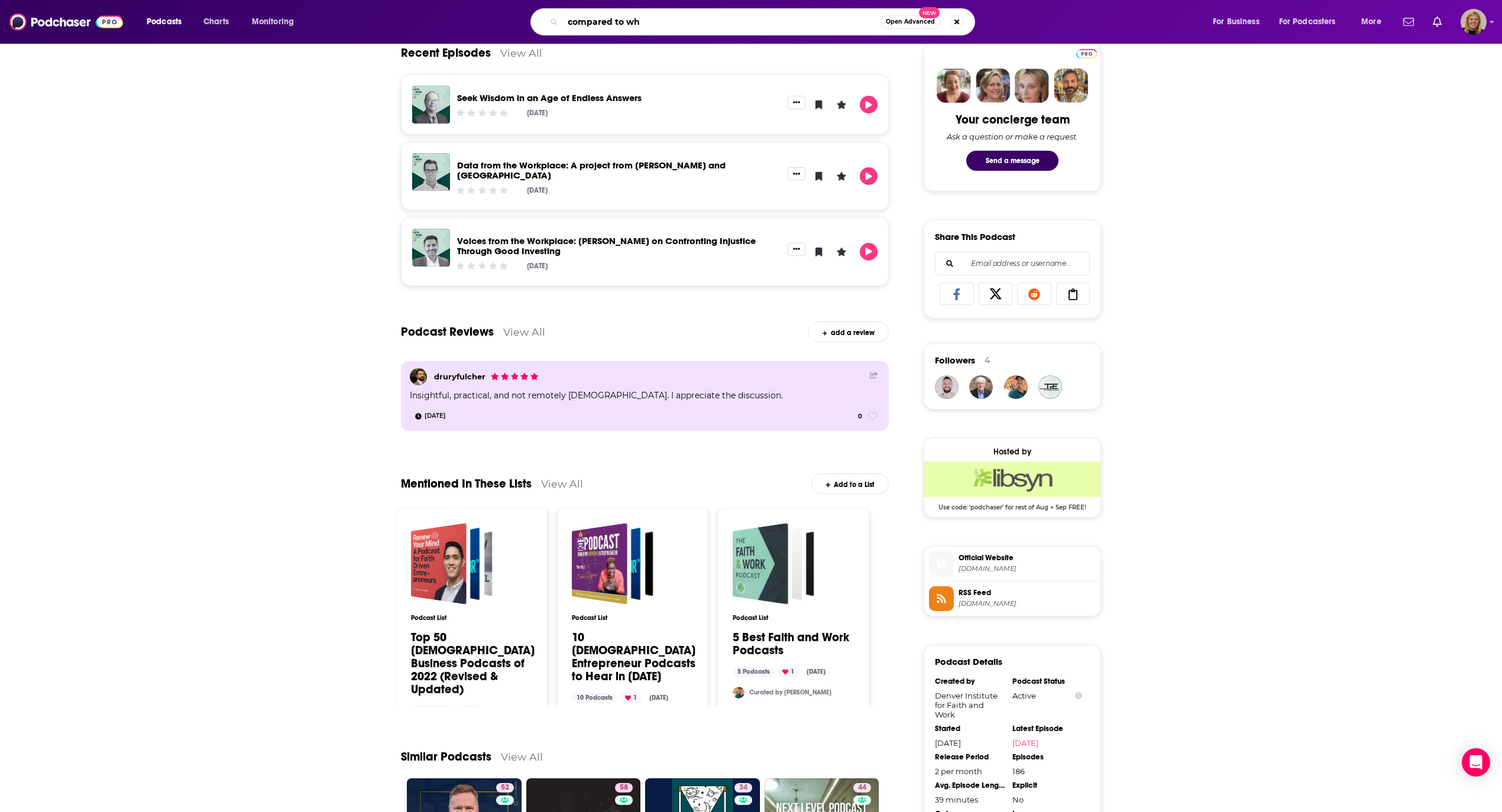
type input "compared to who"
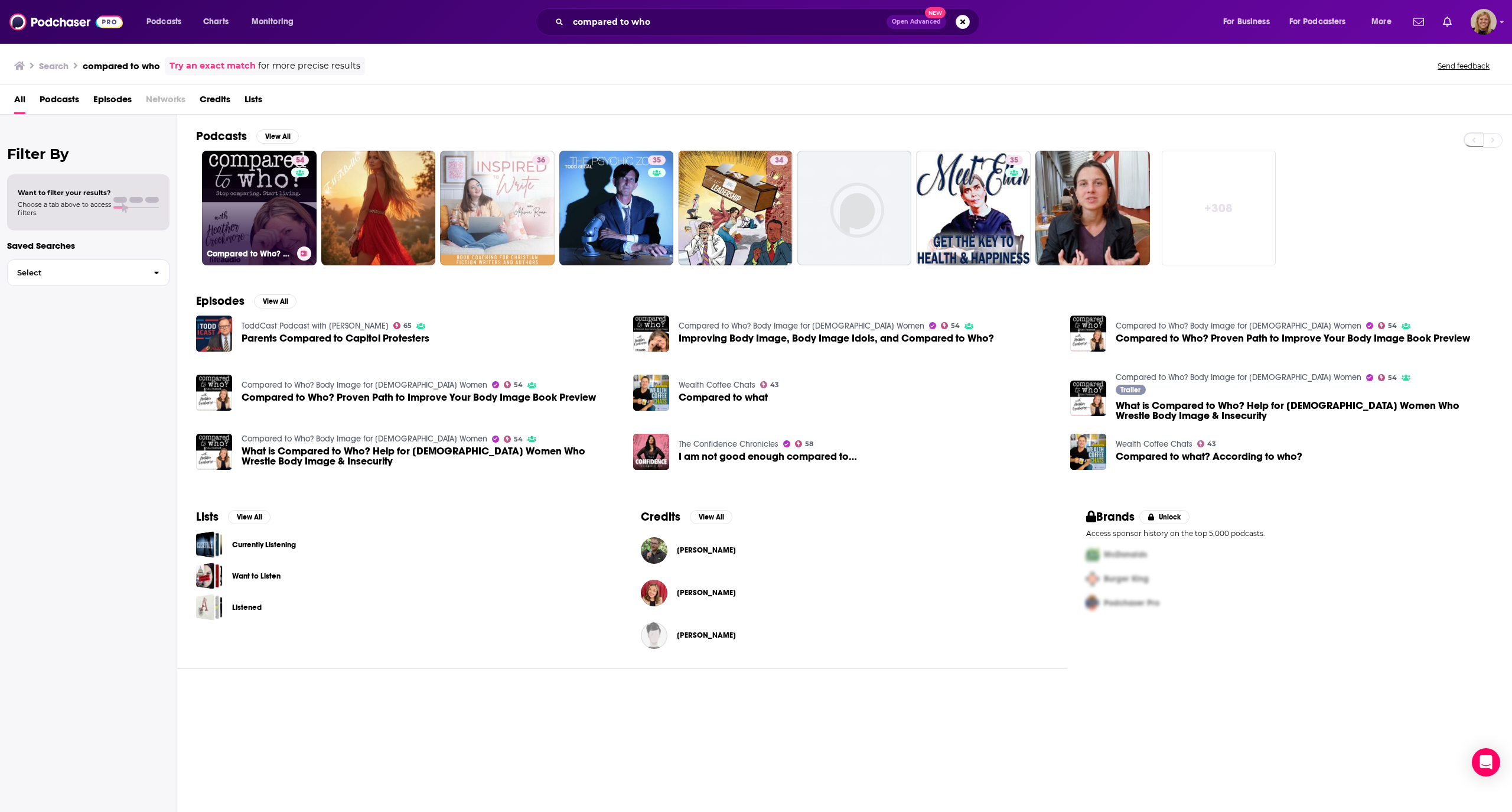
click at [275, 180] on link "54 Compared to Who? Body Image for [DEMOGRAPHIC_DATA] Women" at bounding box center [259, 208] width 115 height 115
